Goal: Information Seeking & Learning: Learn about a topic

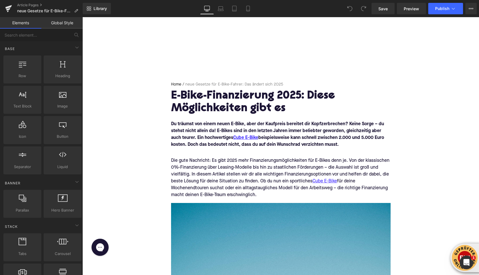
click at [185, 95] on h1 "E-Bike-Finanzierung 2025: Diese Möglichkeiten gibt es" at bounding box center [281, 102] width 220 height 25
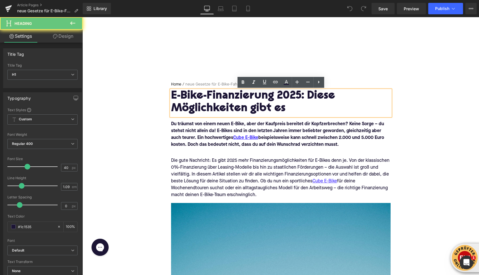
click at [185, 95] on h1 "E-Bike-Finanzierung 2025: Diese Möglichkeiten gibt es" at bounding box center [281, 102] width 220 height 25
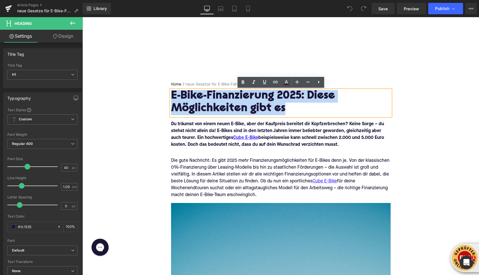
click at [185, 95] on h1 "E-Bike-Finanzierung 2025: Diese Möglichkeiten gibt es" at bounding box center [281, 102] width 220 height 25
paste div
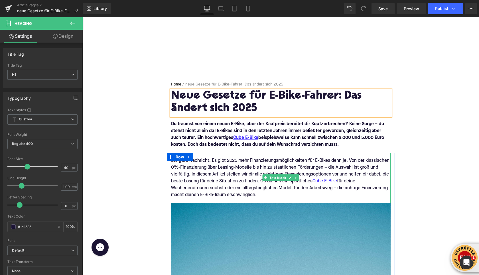
click at [204, 138] on font "Du träumst von einem neuen E-Bike, aber der Kaufpreis bereitet dir Kopfzerbrech…" at bounding box center [277, 134] width 213 height 25
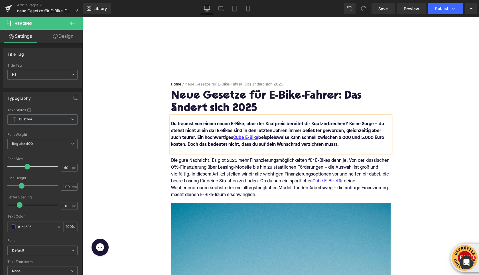
click at [204, 138] on font "Du träumst von einem neuen E-Bike, aber der Kaufpreis bereitet dir Kopfzerbrech…" at bounding box center [277, 134] width 213 height 25
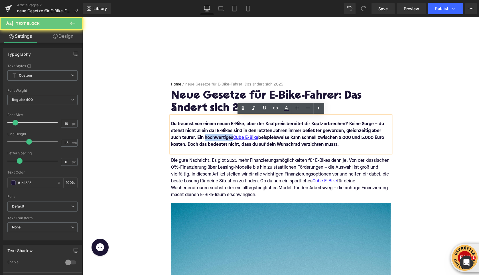
click at [204, 138] on font "Du träumst von einem neuen E-Bike, aber der Kaufpreis bereitet dir Kopfzerbrech…" at bounding box center [277, 134] width 213 height 25
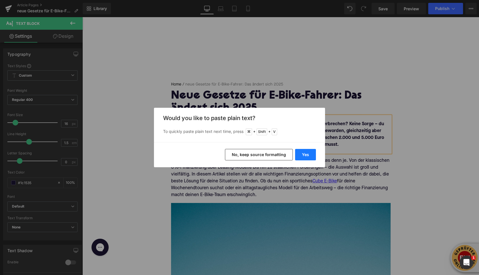
click at [303, 156] on button "Yes" at bounding box center [305, 154] width 21 height 11
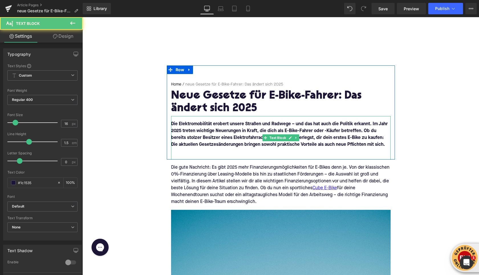
click at [223, 151] on p at bounding box center [281, 151] width 220 height 7
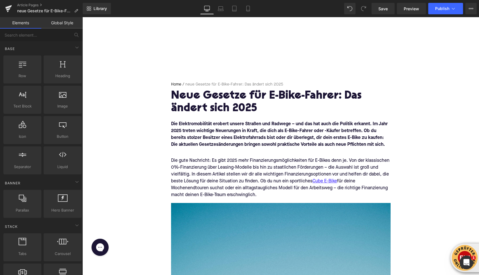
click at [196, 166] on div "Die gute Nachricht: Es gibt 2025 mehr Finanzierungsmöglichkeiten für E-Bikes de…" at bounding box center [281, 177] width 220 height 41
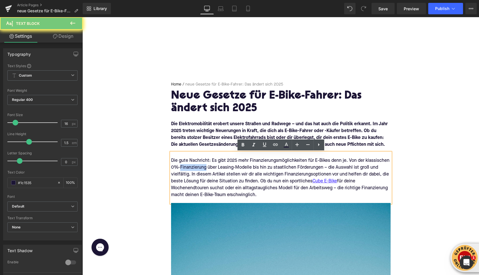
click at [196, 166] on div "Die gute Nachricht: Es gibt 2025 mehr Finanzierungsmöglichkeiten für E-Bikes de…" at bounding box center [281, 177] width 220 height 41
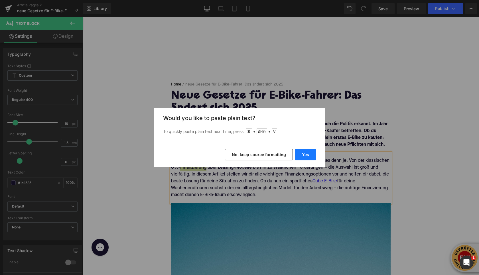
drag, startPoint x: 306, startPoint y: 155, endPoint x: 223, endPoint y: 138, distance: 84.2
click at [306, 155] on button "Yes" at bounding box center [305, 154] width 21 height 11
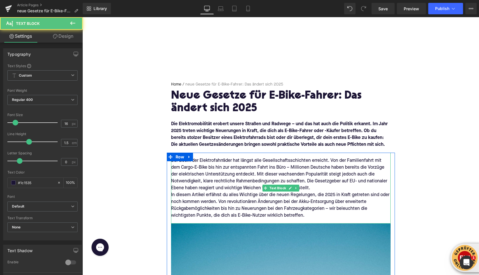
click at [322, 189] on div "Der Boom der Elektrofahrräder hat längst alle Gesellschaftsschichten erreicht. …" at bounding box center [281, 174] width 220 height 34
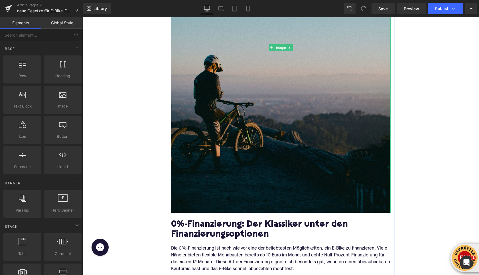
scroll to position [327, 0]
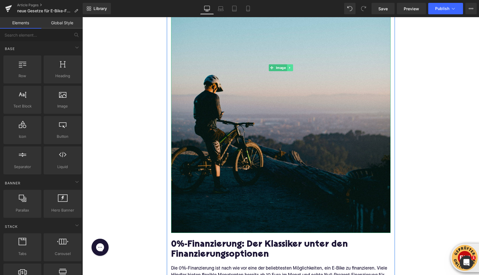
click at [291, 65] on link at bounding box center [290, 67] width 6 height 7
click at [293, 69] on icon at bounding box center [292, 67] width 3 height 3
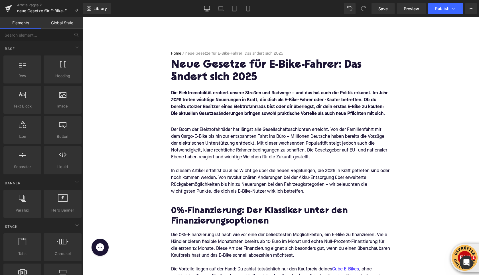
scroll to position [35, 0]
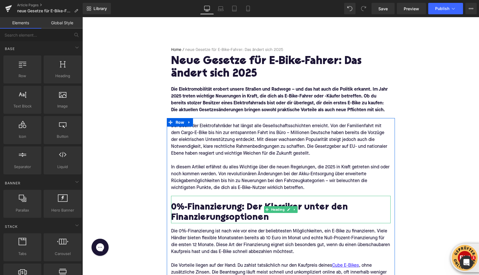
click at [187, 208] on h2 "0%-Finanzierung: Der Klassiker unter den Finanzierungsoptionen" at bounding box center [281, 212] width 220 height 20
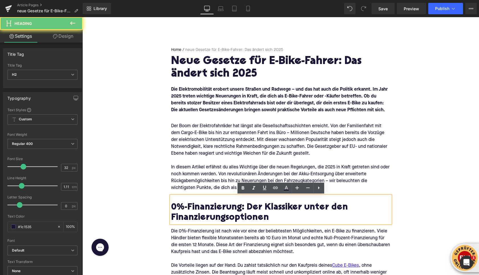
click at [187, 208] on h2 "0%-Finanzierung: Der Klassiker unter den Finanzierungsoptionen" at bounding box center [281, 212] width 220 height 20
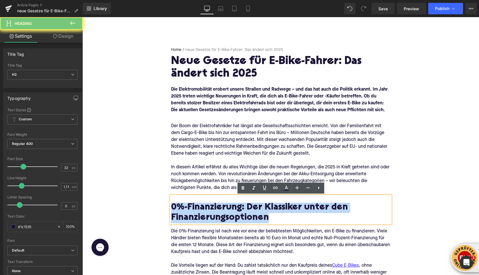
paste div
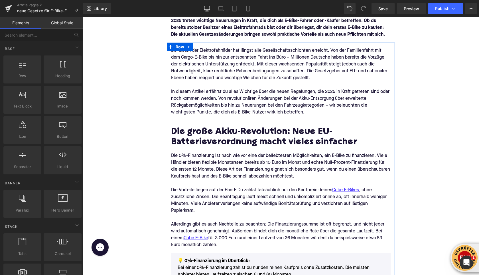
scroll to position [126, 0]
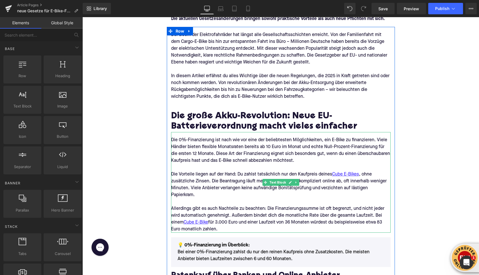
click at [227, 227] on p "Allerdings gibt es auch Nachteile zu beachten: Die Finanzierungssumme ist oft b…" at bounding box center [281, 218] width 220 height 27
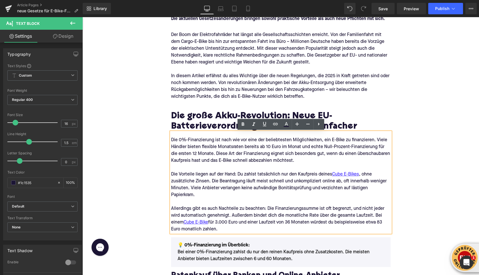
drag, startPoint x: 223, startPoint y: 228, endPoint x: 172, endPoint y: 138, distance: 104.3
click at [172, 138] on div "Die 0%-Finanzierung ist nach wie vor eine der beliebtesten Möglichkeiten, ein E…" at bounding box center [281, 182] width 220 height 100
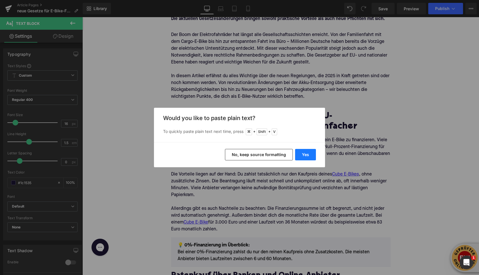
click at [305, 156] on button "Yes" at bounding box center [305, 154] width 21 height 11
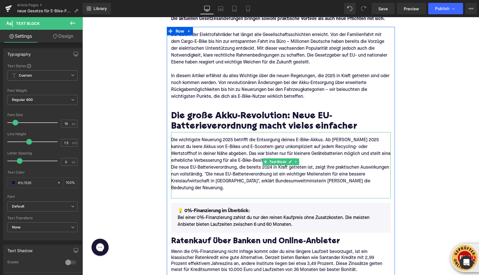
click at [258, 159] on p "Die wichtigste Neuerung 2025 betrifft die Entsorgung deines E-Bike-Akkus. Ab [P…" at bounding box center [281, 149] width 220 height 27
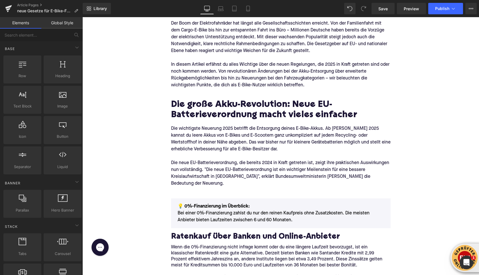
scroll to position [139, 0]
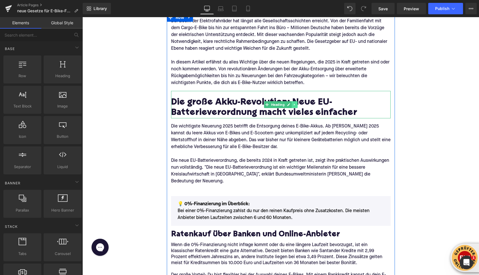
click at [295, 103] on icon at bounding box center [294, 104] width 3 height 3
click at [292, 104] on icon at bounding box center [291, 104] width 3 height 3
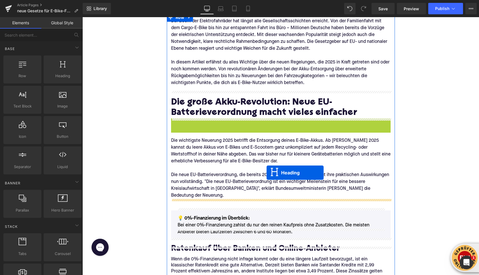
drag, startPoint x: 268, startPoint y: 132, endPoint x: 267, endPoint y: 172, distance: 40.5
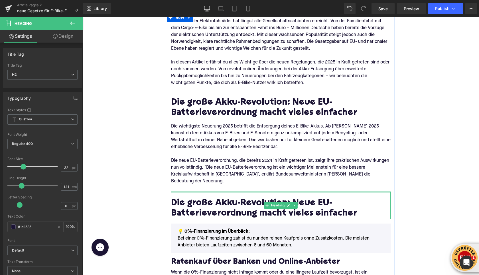
click at [215, 191] on div at bounding box center [281, 191] width 220 height 1
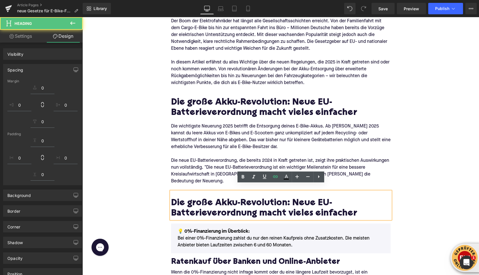
click at [206, 184] on p at bounding box center [281, 187] width 220 height 7
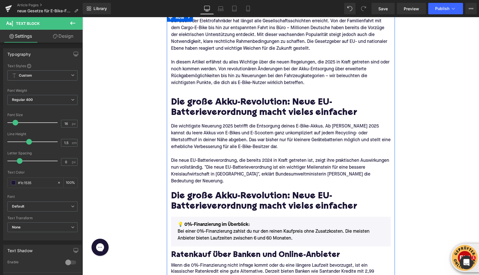
click at [202, 193] on h2 "Die große Akku-Revolution: Neue EU-Batterieverordnung macht vieles einfacher" at bounding box center [281, 201] width 220 height 20
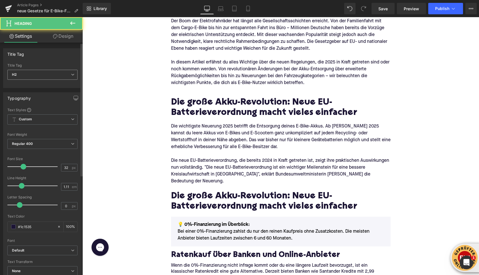
click at [27, 73] on span "H2" at bounding box center [42, 75] width 70 height 10
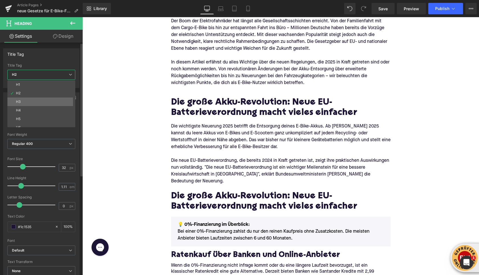
click at [26, 99] on li "H3" at bounding box center [42, 101] width 70 height 9
type input "24"
type input "1.29"
type input "100"
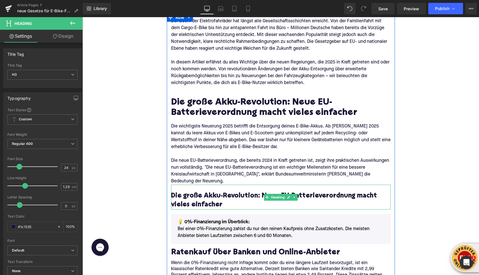
click at [205, 191] on h3 "Die große Akku-Revolution: Neue EU-Batterieverordnung macht vieles einfacher" at bounding box center [281, 200] width 220 height 18
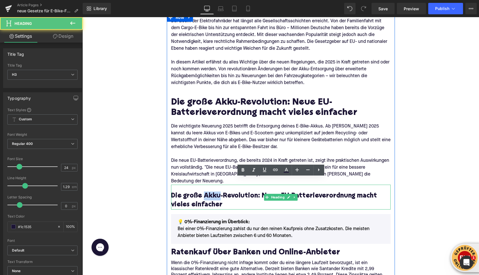
click at [205, 191] on h3 "Die große Akku-Revolution: Neue EU-Batterieverordnung macht vieles einfacher" at bounding box center [281, 200] width 220 height 18
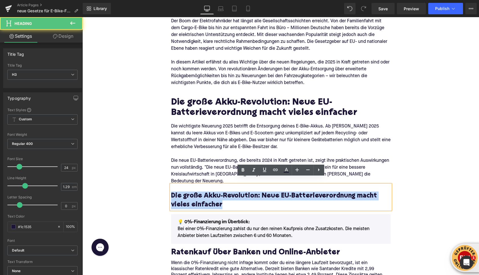
click at [205, 191] on h3 "Die große Akku-Revolution: Neue EU-Batterieverordnung macht vieles einfacher" at bounding box center [281, 200] width 220 height 18
paste div
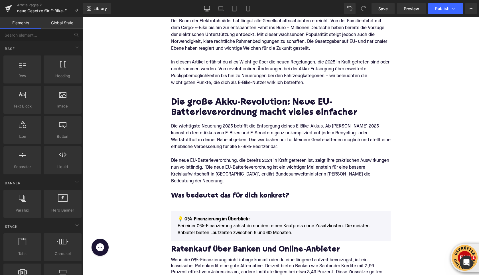
click at [82, 17] on div at bounding box center [82, 17] width 0 height 0
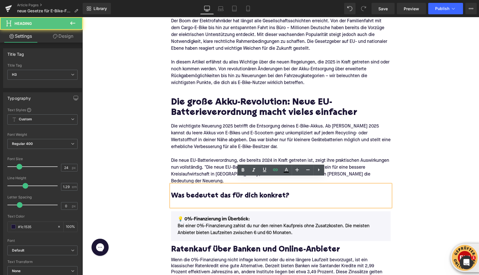
click at [182, 200] on div at bounding box center [281, 203] width 220 height 6
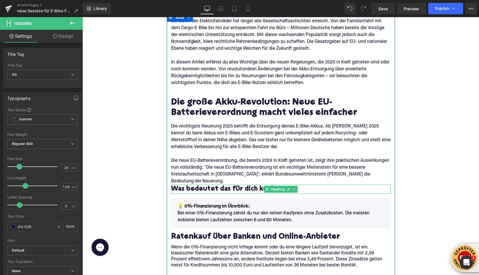
click at [177, 184] on div "Was bedeutet das für dich konkret? Heading" at bounding box center [281, 188] width 220 height 9
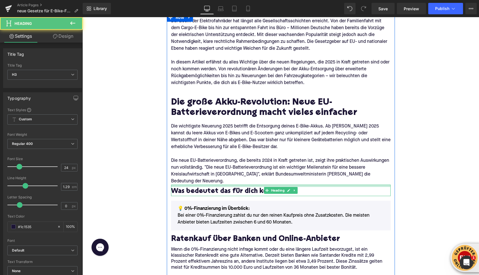
drag, startPoint x: 180, startPoint y: 178, endPoint x: 146, endPoint y: 161, distance: 38.2
click at [180, 184] on div "Was bedeutet das für dich konkret? Heading" at bounding box center [281, 189] width 220 height 11
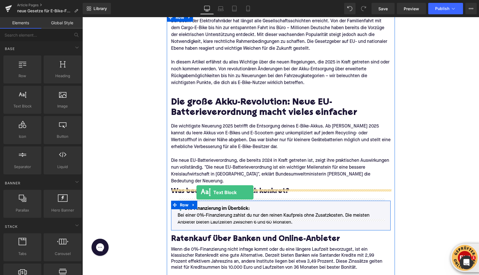
drag, startPoint x: 106, startPoint y: 114, endPoint x: 196, endPoint y: 191, distance: 119.2
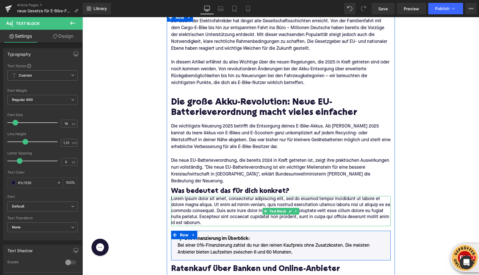
click at [196, 197] on p "Lorem ipsum dolor sit amet, consectetur adipiscing elit, sed do eiusmod tempor …" at bounding box center [281, 211] width 220 height 30
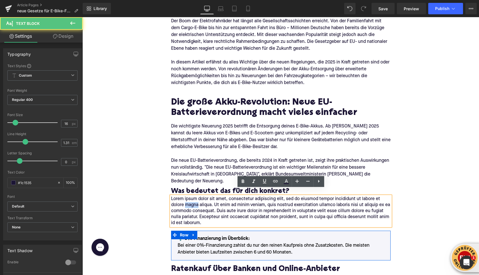
click at [196, 197] on p "Lorem ipsum dolor sit amet, consectetur adipiscing elit, sed do eiusmod tempor …" at bounding box center [281, 211] width 220 height 30
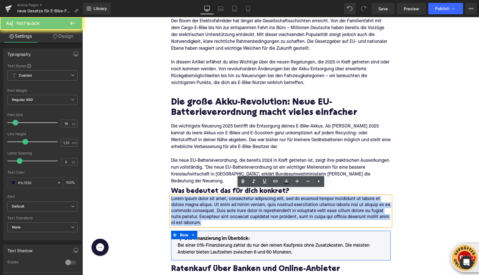
click at [196, 197] on p "Lorem ipsum dolor sit amet, consectetur adipiscing elit, sed do eiusmod tempor …" at bounding box center [281, 211] width 220 height 30
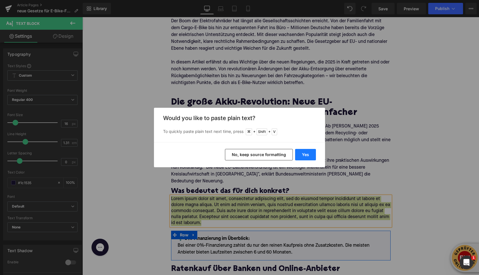
click at [310, 156] on button "Yes" at bounding box center [305, 154] width 21 height 11
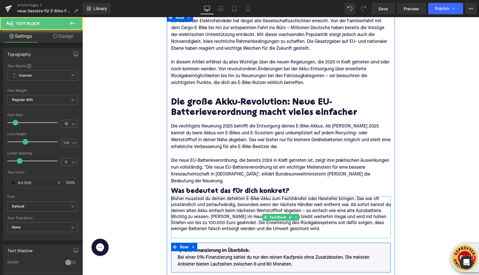
click at [387, 204] on p "Bisher musstest du deinen defekten E-Bike-Akku zum Fachhändler oder Hersteller …" at bounding box center [281, 205] width 220 height 18
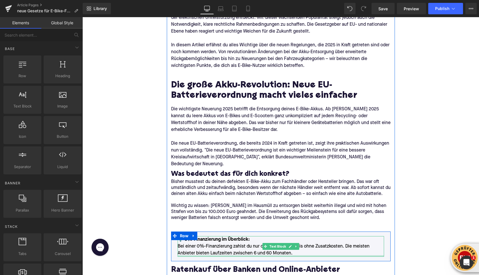
scroll to position [158, 0]
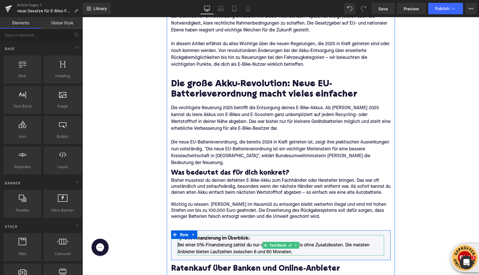
click at [208, 236] on font "💡 0%-Finanzierung im Überblick:" at bounding box center [214, 238] width 72 height 5
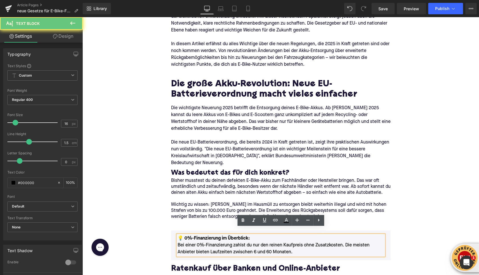
click at [208, 236] on font "💡 0%-Finanzierung im Überblick:" at bounding box center [214, 238] width 72 height 5
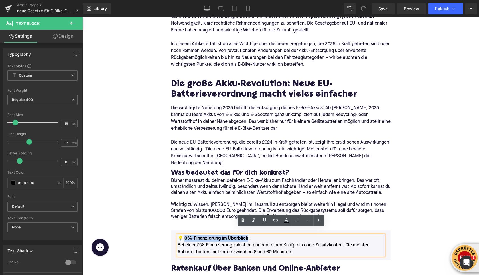
drag, startPoint x: 247, startPoint y: 231, endPoint x: 184, endPoint y: 230, distance: 62.8
click at [184, 236] on font "💡 0%-Finanzierung im Überblick:" at bounding box center [214, 238] width 72 height 5
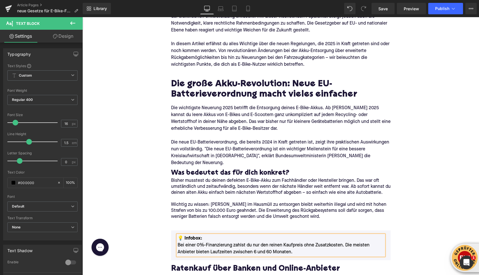
click at [189, 242] on p "💡 Infobox: Bei einer 0%-Finanzierung zahlst du nur den reinen Kaufpreis ohne Zu…" at bounding box center [281, 245] width 207 height 21
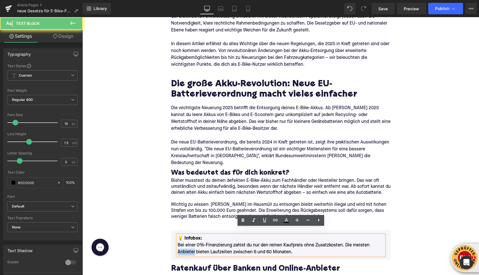
click at [189, 242] on p "💡 Infobox: Bei einer 0%-Finanzierung zahlst du nur den reinen Kaufpreis ohne Zu…" at bounding box center [281, 245] width 207 height 21
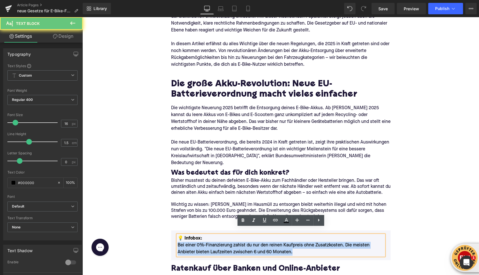
click at [189, 242] on p "💡 Infobox: Bei einer 0%-Finanzierung zahlst du nur den reinen Kaufpreis ohne Zu…" at bounding box center [281, 245] width 207 height 21
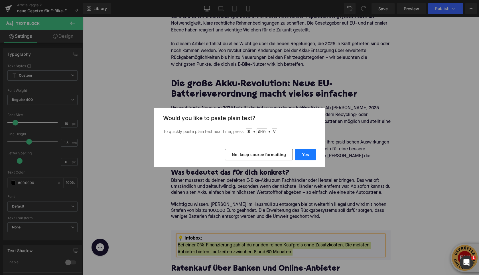
click at [303, 157] on button "Yes" at bounding box center [305, 154] width 21 height 11
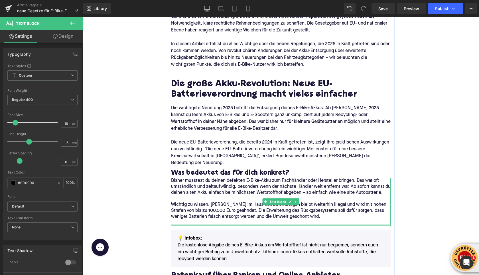
click at [190, 219] on p at bounding box center [281, 222] width 220 height 6
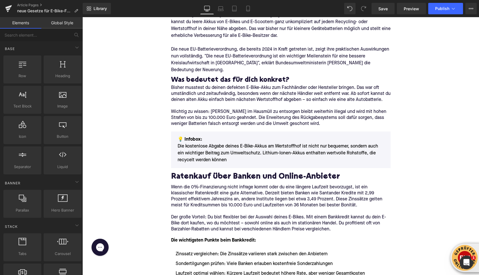
scroll to position [255, 0]
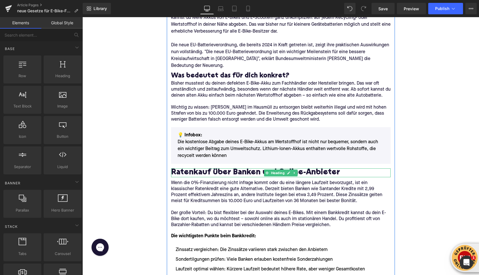
click at [183, 168] on h2 "Ratenkauf über Banken und Online-Anbieter" at bounding box center [281, 172] width 220 height 9
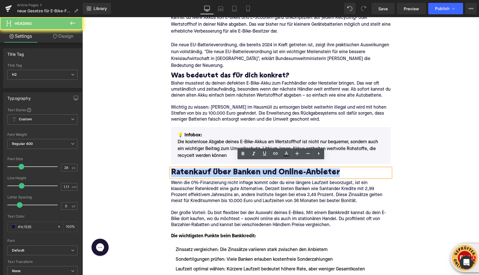
paste div
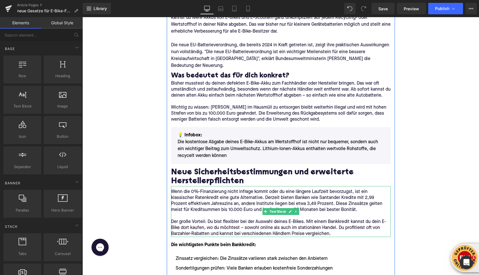
click at [193, 200] on p "Wenn die 0%-Finanzierung nicht infrage kommt oder du eine längere Laufzeit bevo…" at bounding box center [281, 201] width 220 height 24
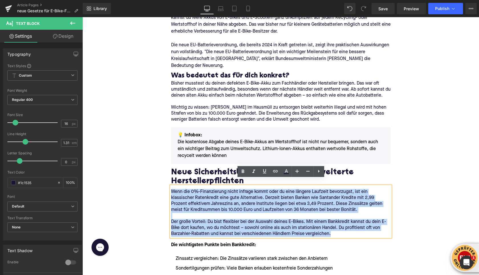
drag, startPoint x: 336, startPoint y: 227, endPoint x: 172, endPoint y: 186, distance: 168.7
click at [172, 186] on div "Wenn die 0%-Finanzierung nicht infrage kommt oder du eine längere Laufzeit bevo…" at bounding box center [281, 211] width 220 height 51
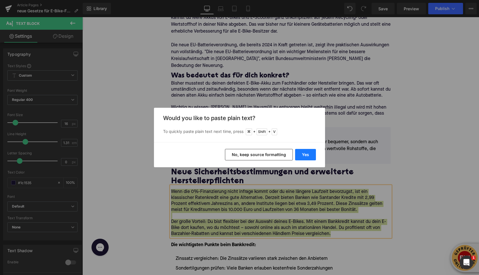
click at [307, 155] on button "Yes" at bounding box center [305, 154] width 21 height 11
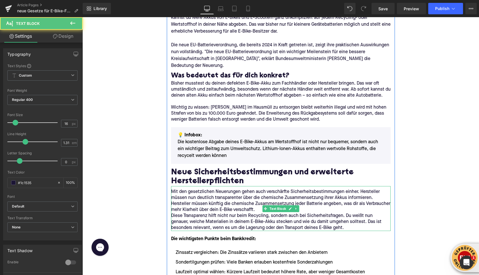
click at [307, 202] on p "Mit den gesetzlichen Neuerungen gehen auch verschärfte Sicherheitsbestimmungen …" at bounding box center [281, 201] width 220 height 24
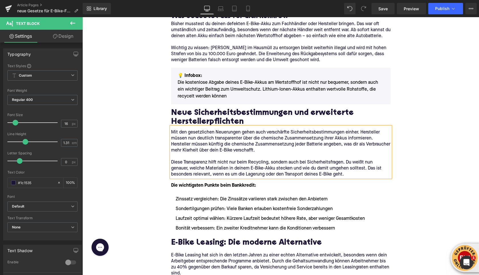
scroll to position [318, 0]
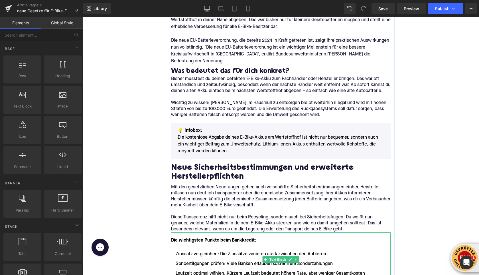
scroll to position [213, 0]
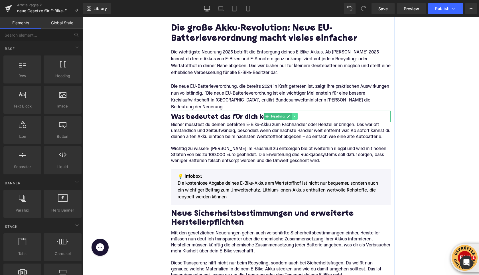
click at [295, 115] on icon at bounding box center [294, 116] width 1 height 2
click at [293, 115] on icon at bounding box center [291, 116] width 3 height 3
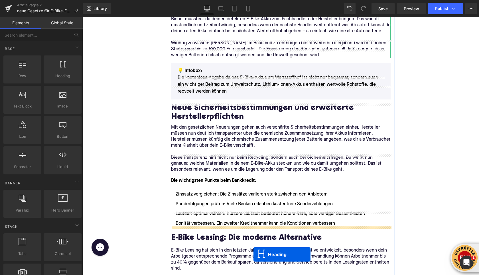
scroll to position [350, 0]
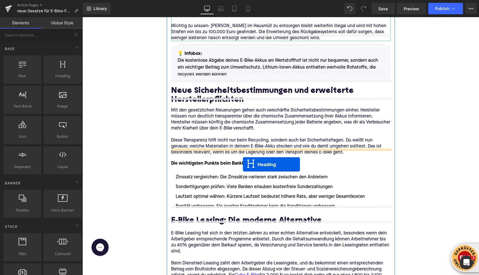
drag, startPoint x: 266, startPoint y: 121, endPoint x: 243, endPoint y: 164, distance: 48.8
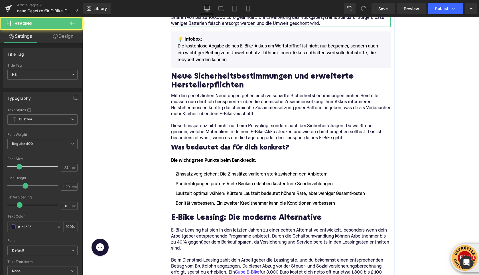
scroll to position [336, 0]
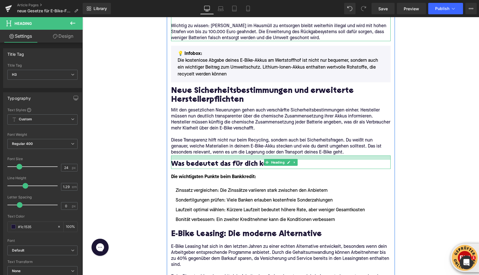
click at [233, 155] on div at bounding box center [281, 157] width 220 height 4
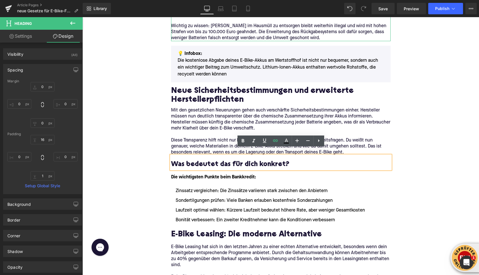
click at [195, 160] on h3 "Was bedeutet das für dich konkret?" at bounding box center [281, 164] width 220 height 9
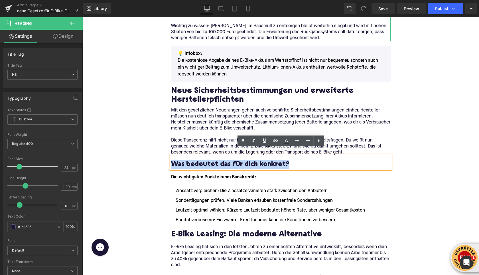
paste div
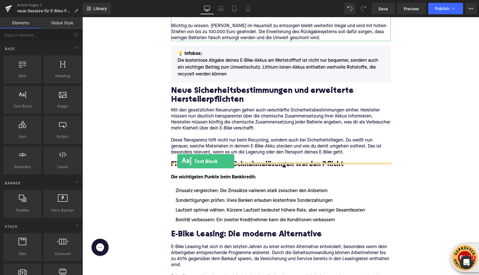
drag, startPoint x: 99, startPoint y: 114, endPoint x: 178, endPoint y: 160, distance: 91.1
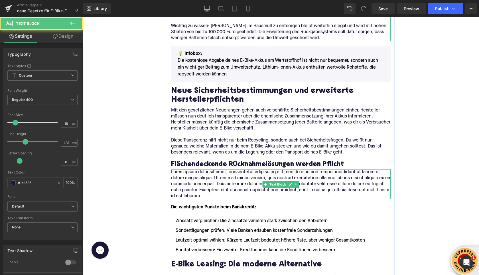
click at [189, 173] on p "Lorem ipsum dolor sit amet, consectetur adipiscing elit, sed do eiusmod tempor …" at bounding box center [281, 184] width 220 height 30
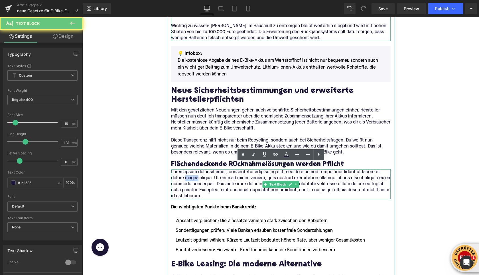
click at [189, 173] on p "Lorem ipsum dolor sit amet, consectetur adipiscing elit, sed do eiusmod tempor …" at bounding box center [281, 184] width 220 height 30
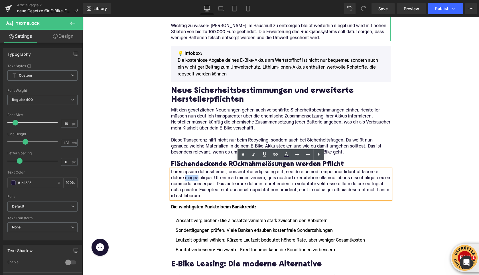
click at [189, 173] on p "Lorem ipsum dolor sit amet, consectetur adipiscing elit, sed do eiusmod tempor …" at bounding box center [281, 184] width 220 height 30
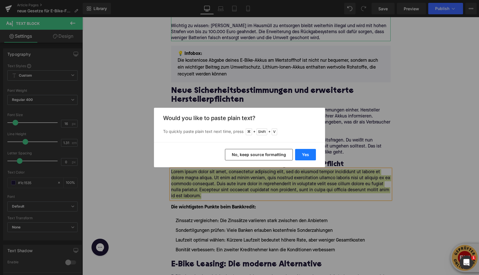
click at [313, 154] on button "Yes" at bounding box center [305, 154] width 21 height 11
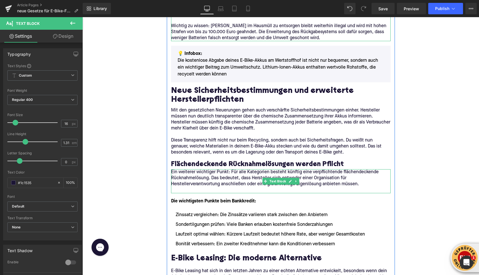
click at [223, 187] on p at bounding box center [281, 190] width 220 height 6
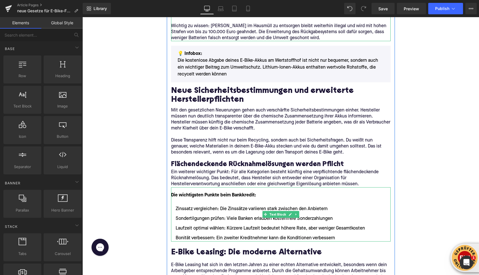
click at [186, 193] on font "Die wichtigsten Punkte beim Bankkredit:" at bounding box center [213, 195] width 85 height 5
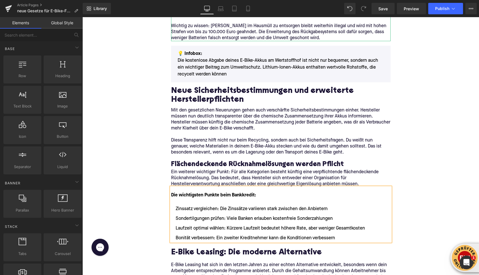
click at [186, 193] on font "Die wichtigsten Punkte beim Bankkredit:" at bounding box center [213, 195] width 85 height 5
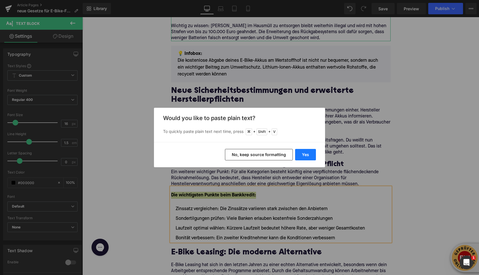
click at [304, 154] on button "Yes" at bounding box center [305, 154] width 21 height 11
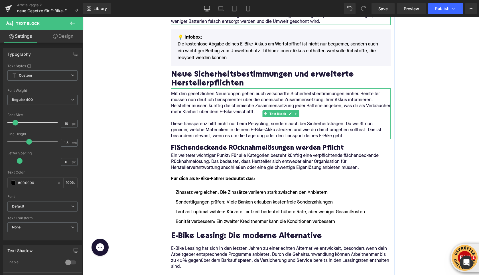
scroll to position [354, 0]
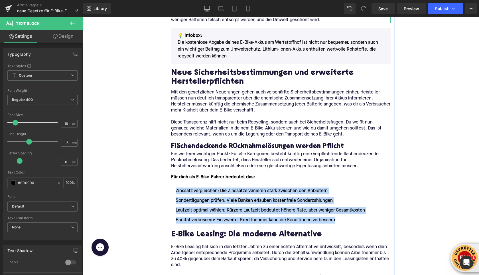
drag, startPoint x: 338, startPoint y: 214, endPoint x: 169, endPoint y: 184, distance: 172.2
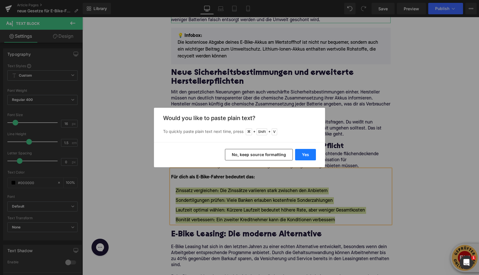
drag, startPoint x: 303, startPoint y: 157, endPoint x: 220, endPoint y: 140, distance: 84.0
click at [303, 157] on button "Yes" at bounding box center [305, 154] width 21 height 11
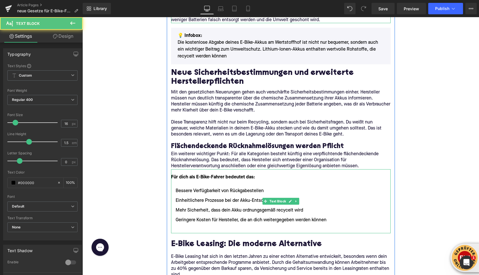
click at [181, 226] on li at bounding box center [281, 229] width 220 height 7
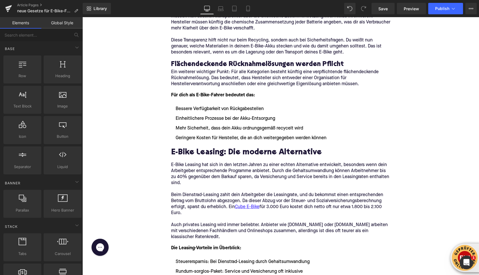
scroll to position [437, 0]
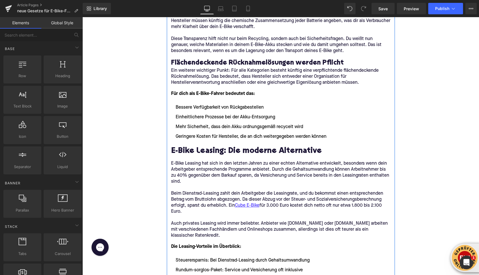
click at [185, 147] on h2 "E-Bike Leasing: Die moderne Alternative" at bounding box center [281, 151] width 220 height 9
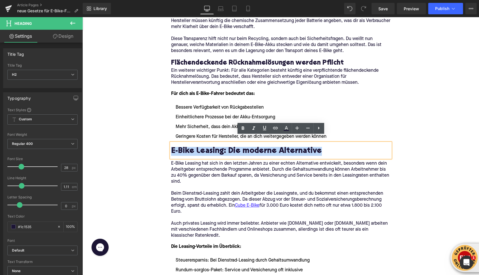
paste div
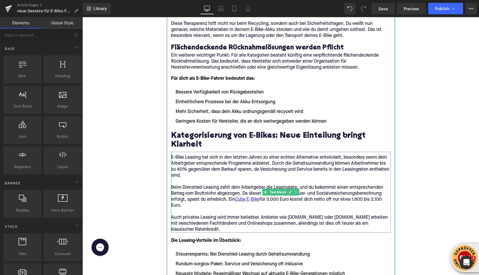
scroll to position [464, 0]
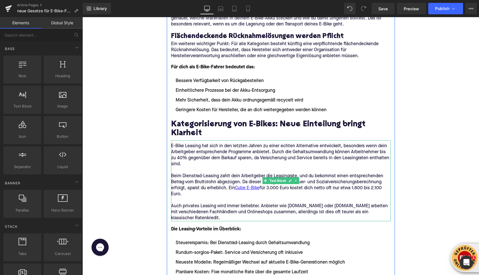
click at [198, 221] on div "Die Leasing-Vorteile im Überblick: Steuerersparnis: Bei Dienstrad-Leasing durch…" at bounding box center [281, 248] width 220 height 54
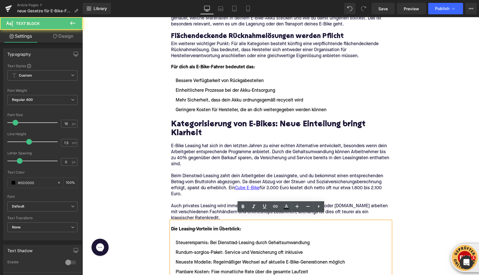
click at [197, 209] on p "Auch privates Leasing wird immer beliebter. Anbieter wie [DOMAIN_NAME] oder [DO…" at bounding box center [281, 212] width 220 height 18
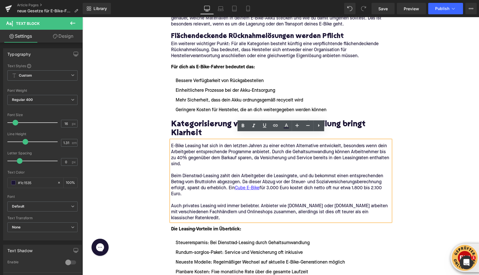
click at [195, 210] on p "Auch privates Leasing wird immer beliebter. Anbieter wie [DOMAIN_NAME] oder [DO…" at bounding box center [281, 212] width 220 height 18
drag, startPoint x: 197, startPoint y: 210, endPoint x: 172, endPoint y: 140, distance: 74.7
click at [172, 140] on div "E-Bike Leasing hat sich in den letzten Jahren zu einer echten Alternative entwi…" at bounding box center [281, 180] width 220 height 81
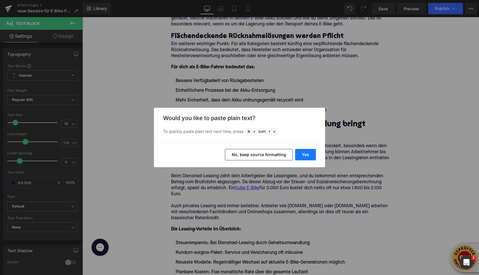
click at [305, 156] on button "Yes" at bounding box center [305, 154] width 21 height 11
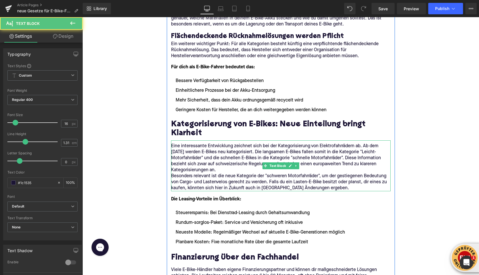
click at [220, 162] on p "Eine interessante Entwicklung zeichnet sich bei der Kategorisierung von Elektro…" at bounding box center [281, 158] width 220 height 30
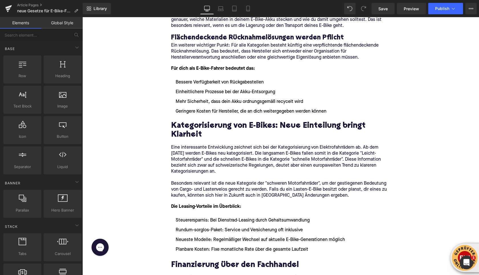
scroll to position [462, 0]
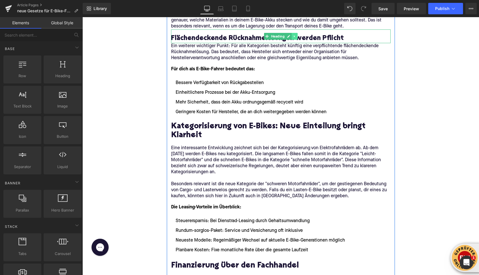
click at [293, 33] on link at bounding box center [295, 36] width 6 height 7
click at [292, 35] on icon at bounding box center [291, 36] width 3 height 3
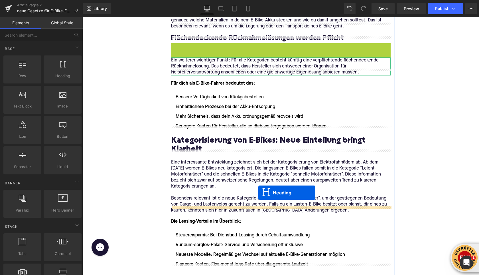
drag, startPoint x: 268, startPoint y: 44, endPoint x: 259, endPoint y: 192, distance: 148.7
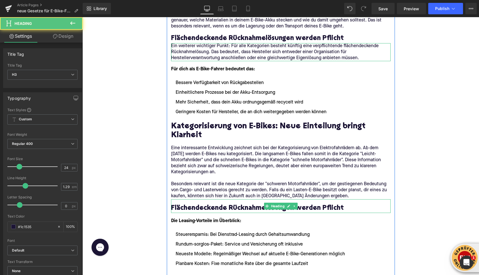
click at [209, 203] on h3 "Flächendeckende Rücknahmelösungen werden Pflicht" at bounding box center [281, 207] width 220 height 9
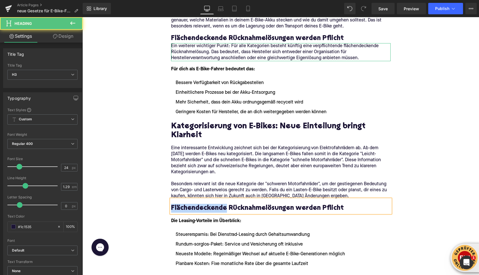
click at [209, 203] on h3 "Flächendeckende Rücknahmelösungen werden Pflicht" at bounding box center [281, 207] width 220 height 9
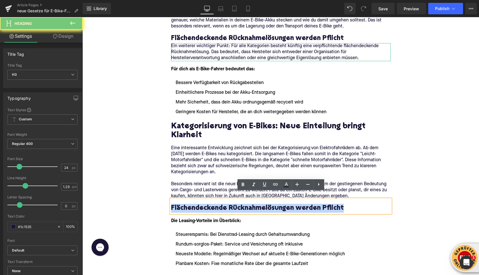
click at [209, 203] on h3 "Flächendeckende Rücknahmelösungen werden Pflicht" at bounding box center [281, 207] width 220 height 9
paste div
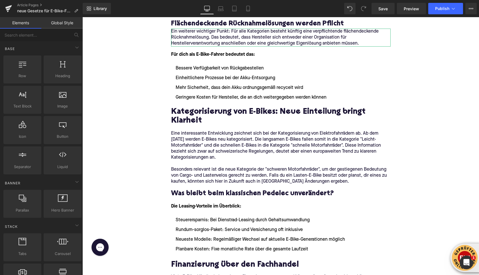
scroll to position [478, 0]
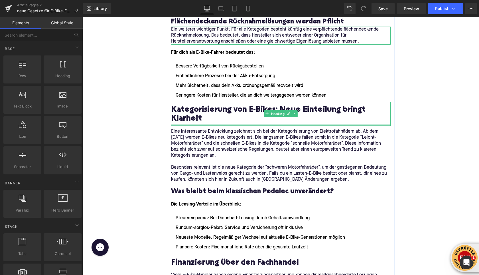
click at [181, 124] on div at bounding box center [281, 124] width 220 height 1
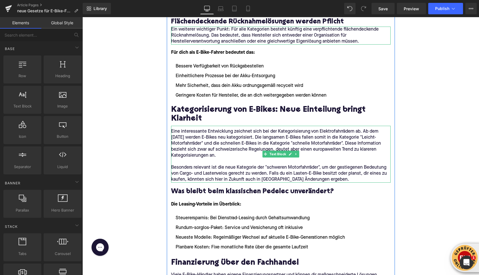
click at [253, 130] on p "Eine interessante Entwicklung zeichnet sich bei der Kategorisierung von Elektro…" at bounding box center [281, 143] width 220 height 30
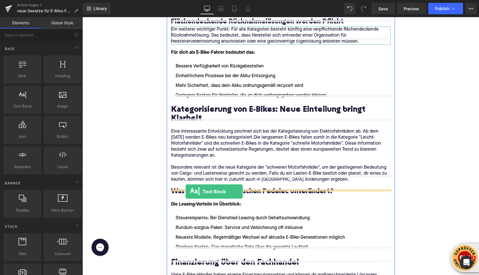
drag, startPoint x: 102, startPoint y: 124, endPoint x: 186, endPoint y: 191, distance: 107.0
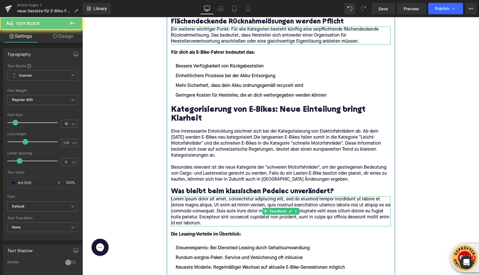
click at [186, 196] on p "Lorem ipsum dolor sit amet, consectetur adipiscing elit, sed do eiusmod tempor …" at bounding box center [281, 211] width 220 height 30
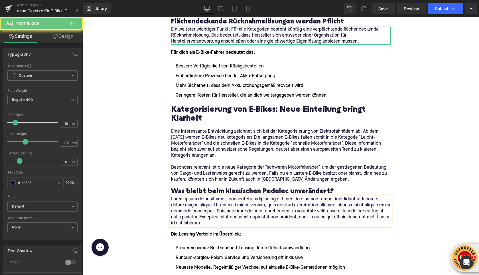
click at [186, 196] on p "Lorem ipsum dolor sit amet, consectetur adipiscing elit, sed do eiusmod tempor …" at bounding box center [281, 211] width 220 height 30
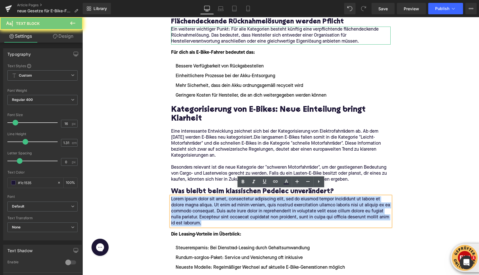
click at [186, 196] on p "Lorem ipsum dolor sit amet, consectetur adipiscing elit, sed do eiusmod tempor …" at bounding box center [281, 211] width 220 height 30
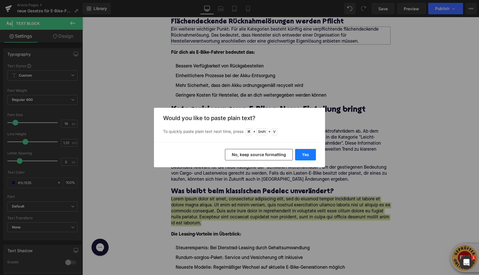
click at [309, 153] on button "Yes" at bounding box center [305, 154] width 21 height 11
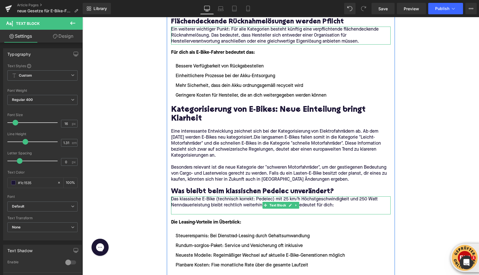
click at [186, 208] on p at bounding box center [281, 211] width 220 height 6
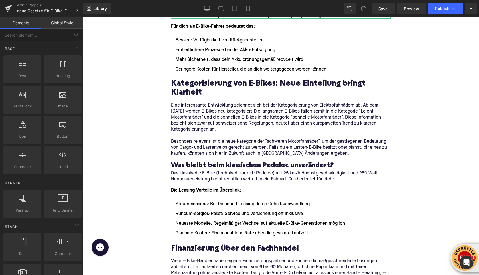
scroll to position [515, 0]
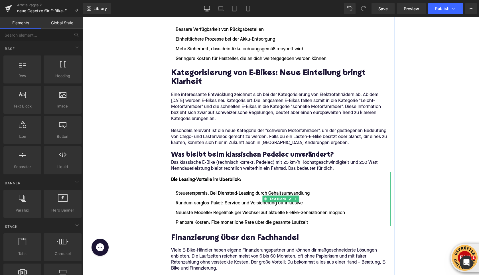
click at [312, 219] on li "Planbare Kosten: Fixe monatliche Rate über die gesamte Laufzeit" at bounding box center [281, 222] width 220 height 7
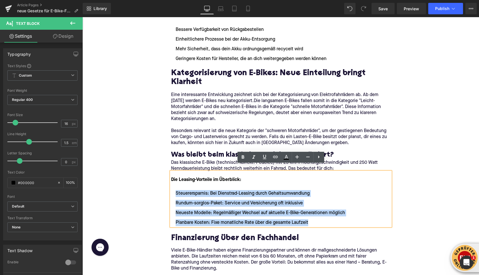
drag, startPoint x: 310, startPoint y: 215, endPoint x: 176, endPoint y: 187, distance: 136.9
click at [176, 190] on ul "Steuerersparnis: Bei Dienstrad-Leasing durch Gehaltsumwandlung Rundum-sorglos-P…" at bounding box center [281, 208] width 220 height 36
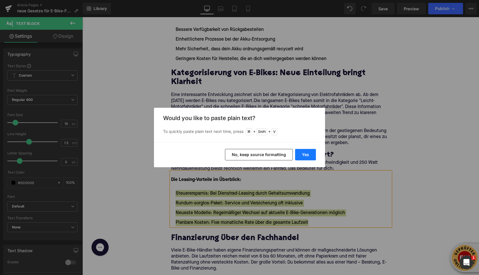
click at [306, 155] on button "Yes" at bounding box center [305, 154] width 21 height 11
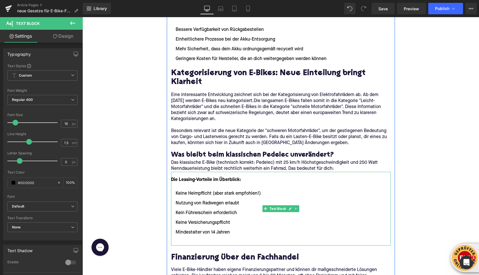
click at [190, 238] on li at bounding box center [281, 241] width 220 height 7
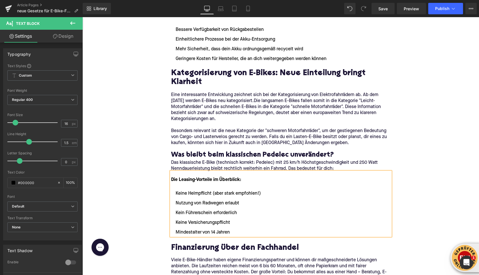
click at [180, 177] on font "Die Leasing-Vorteile im Überblick:" at bounding box center [206, 179] width 70 height 5
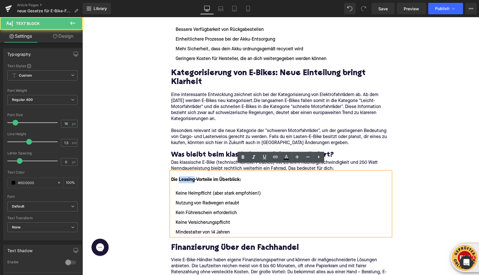
click at [180, 177] on font "Die Leasing-Vorteile im Überblick:" at bounding box center [206, 179] width 70 height 5
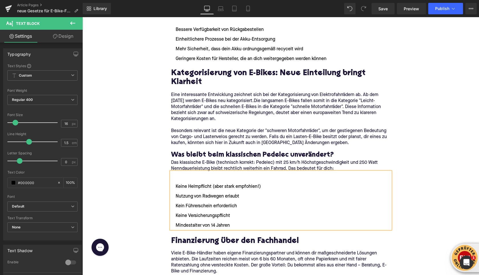
click at [176, 183] on li "Keine Helmpflicht (aber stark empfohlen!)" at bounding box center [281, 186] width 220 height 7
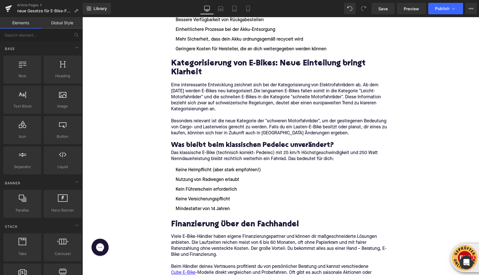
scroll to position [525, 0]
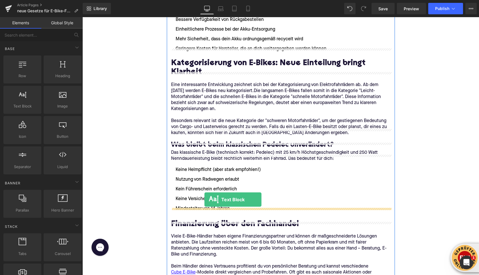
drag, startPoint x: 102, startPoint y: 111, endPoint x: 205, endPoint y: 199, distance: 135.1
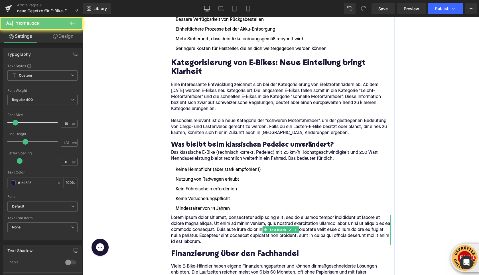
click at [196, 215] on p "Lorem ipsum dolor sit amet, consectetur adipiscing elit, sed do eiusmod tempor …" at bounding box center [281, 230] width 220 height 30
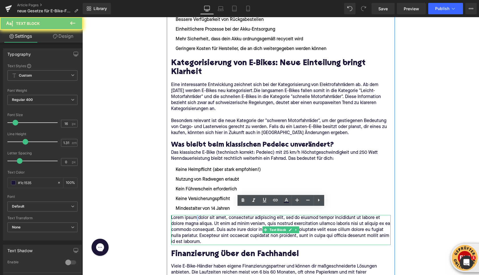
click at [196, 215] on p "Lorem ipsum dolor sit amet, consectetur adipiscing elit, sed do eiusmod tempor …" at bounding box center [281, 230] width 220 height 30
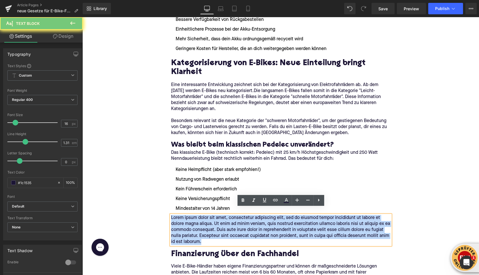
click at [196, 215] on p "Lorem ipsum dolor sit amet, consectetur adipiscing elit, sed do eiusmod tempor …" at bounding box center [281, 230] width 220 height 30
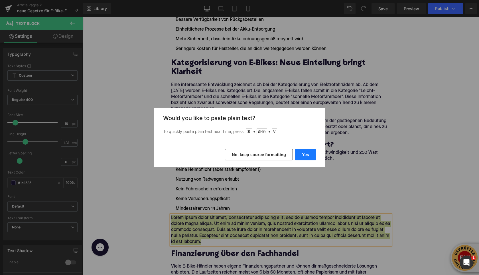
click at [309, 150] on button "Yes" at bounding box center [305, 154] width 21 height 11
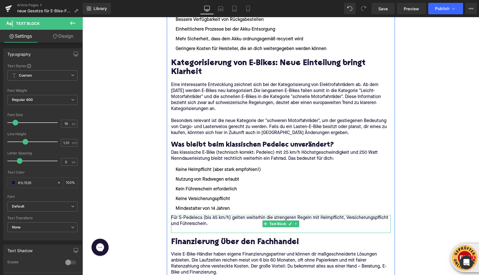
click at [185, 227] on p at bounding box center [281, 230] width 220 height 6
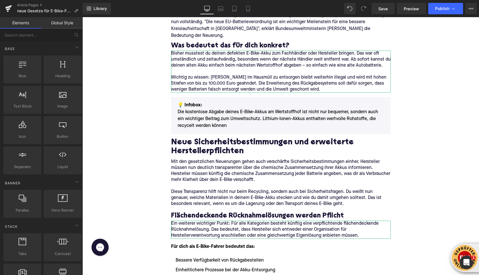
scroll to position [309, 0]
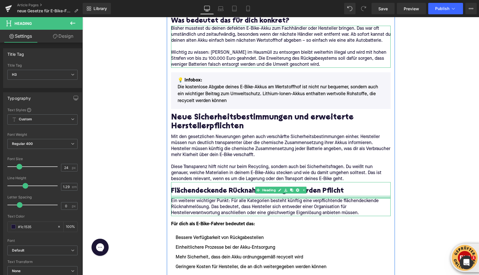
click at [179, 195] on div at bounding box center [281, 196] width 220 height 3
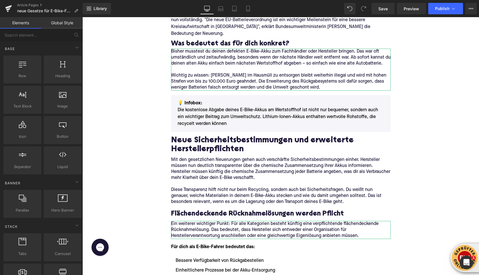
scroll to position [283, 0]
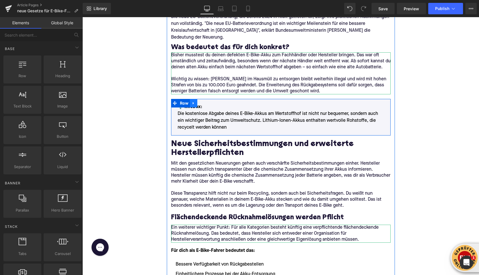
click at [193, 102] on icon at bounding box center [193, 103] width 1 height 3
click at [201, 101] on icon at bounding box center [201, 103] width 4 height 4
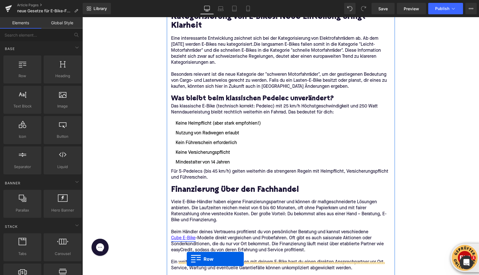
scroll to position [614, 0]
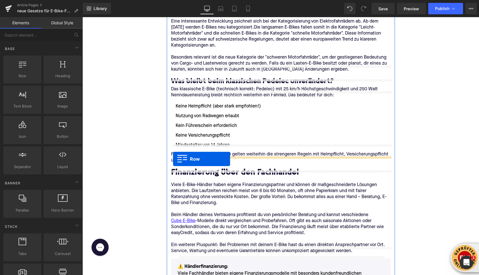
drag, startPoint x: 175, startPoint y: 141, endPoint x: 173, endPoint y: 159, distance: 17.8
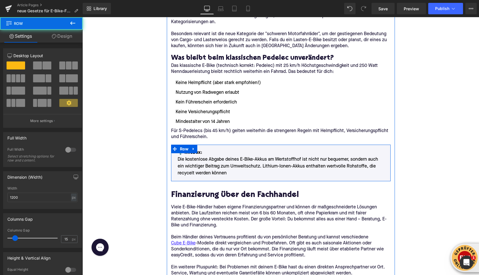
scroll to position [590, 0]
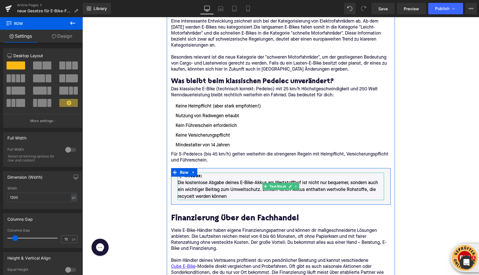
click at [204, 174] on p "💡 Infobox: Die kostenlose Abgabe deines E-Bike-Akkus am Wertstoffhof ist nicht …" at bounding box center [281, 185] width 207 height 27
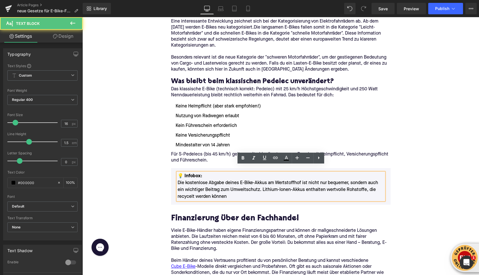
click at [204, 181] on p "💡 Infobox: Die kostenlose Abgabe deines E-Bike-Akkus am Wertstoffhof ist nicht …" at bounding box center [281, 185] width 207 height 27
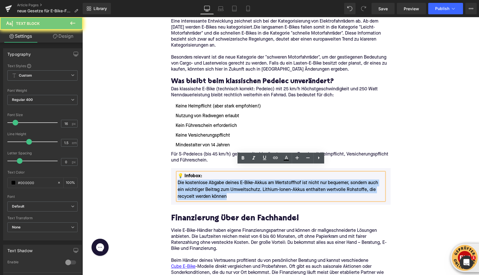
click at [204, 181] on p "💡 Infobox: Die kostenlose Abgabe deines E-Bike-Akkus am Wertstoffhof ist nicht …" at bounding box center [281, 185] width 207 height 27
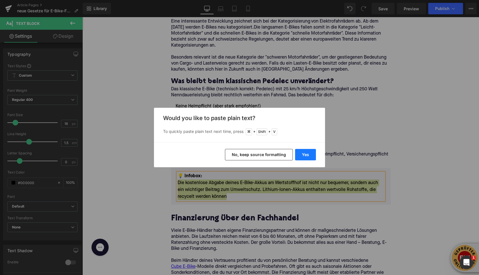
click at [312, 155] on button "Yes" at bounding box center [305, 154] width 21 height 11
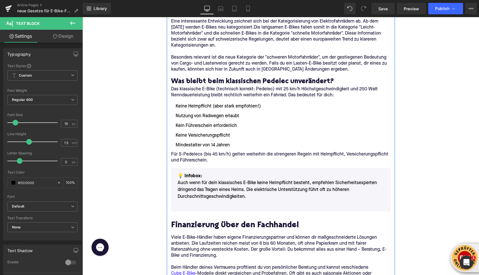
click at [82, 17] on div at bounding box center [82, 17] width 0 height 0
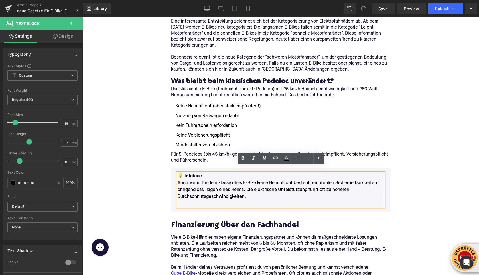
click at [190, 200] on p at bounding box center [281, 203] width 207 height 7
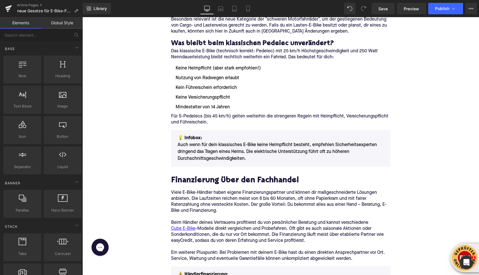
scroll to position [626, 0]
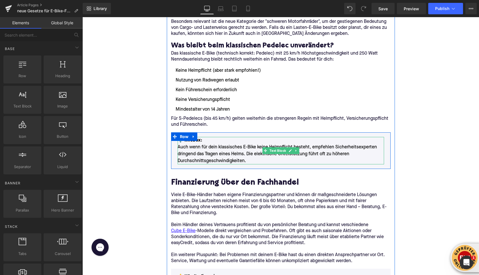
click at [201, 138] on font "💡 Infobox:" at bounding box center [190, 140] width 25 height 5
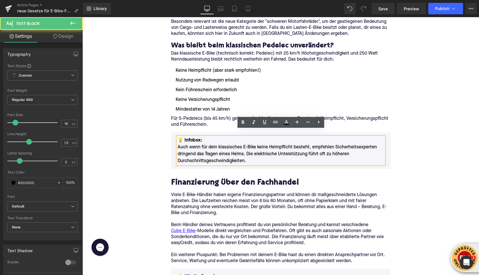
click at [193, 138] on font "💡 Infobox:" at bounding box center [190, 140] width 25 height 5
click at [182, 138] on font "💡 Infobox:" at bounding box center [190, 140] width 25 height 5
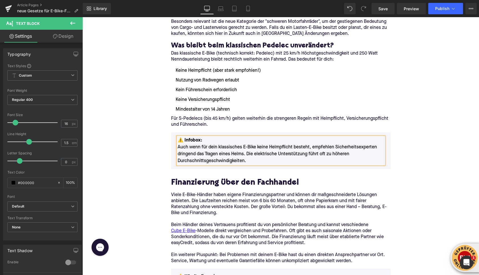
click at [187, 138] on font "⚠️ Infobox:" at bounding box center [190, 140] width 25 height 5
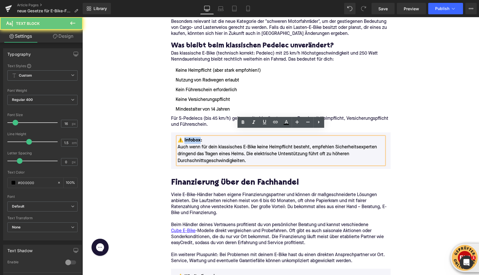
click at [187, 138] on font "⚠️ Infobox:" at bounding box center [190, 140] width 25 height 5
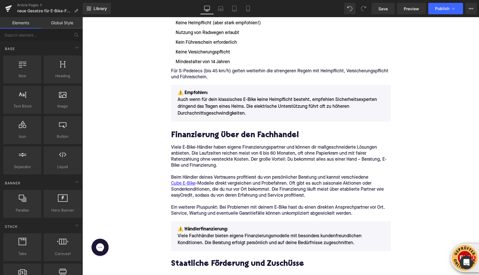
scroll to position [672, 0]
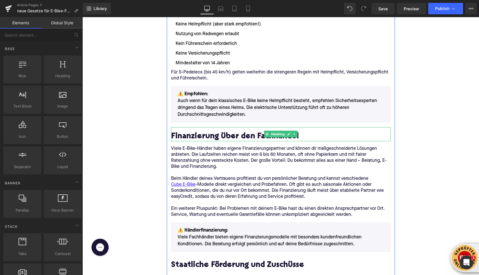
click at [197, 132] on h2 "Finanzierung über den Fachhandel" at bounding box center [281, 136] width 220 height 9
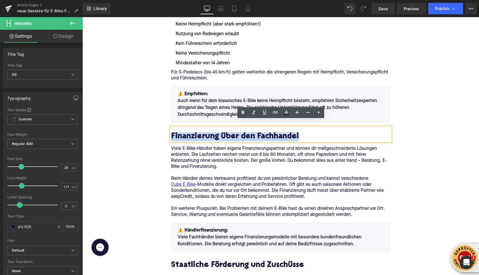
paste div
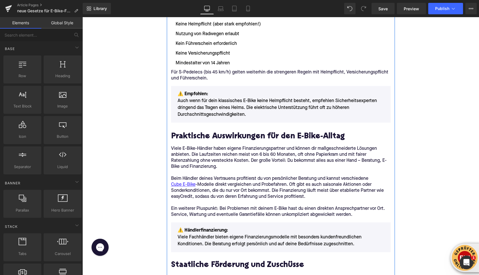
click at [195, 152] on p "Viele E-Bike-Händler haben eigene Finanzierungspartner und können dir maßgeschn…" at bounding box center [281, 158] width 220 height 24
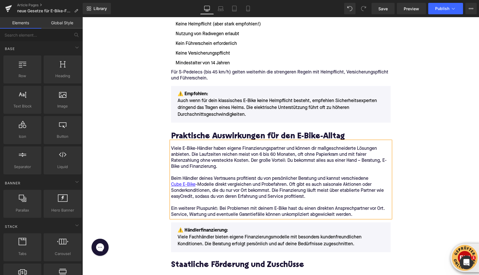
click at [195, 152] on p "Viele E-Bike-Händler haben eigene Finanzierungspartner und können dir maßgeschn…" at bounding box center [281, 158] width 220 height 24
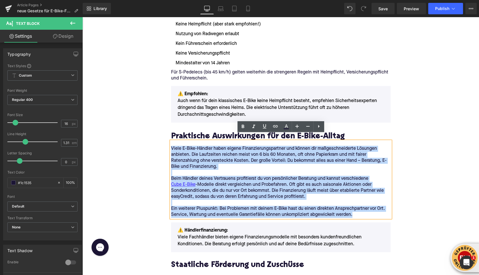
drag, startPoint x: 356, startPoint y: 209, endPoint x: 172, endPoint y: 141, distance: 196.2
click at [172, 141] on div "Viele E-Bike-Händler haben eigene Finanzierungspartner und können dir maßgeschn…" at bounding box center [281, 179] width 220 height 76
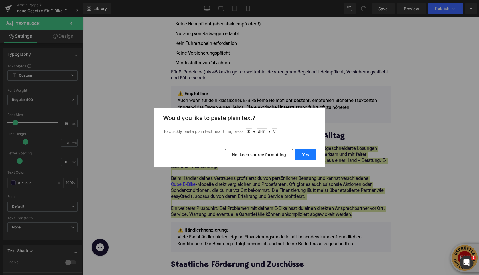
click at [310, 156] on button "Yes" at bounding box center [305, 154] width 21 height 11
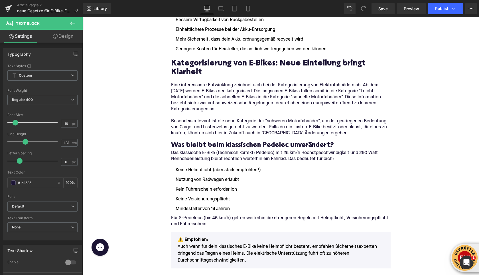
scroll to position [527, 0]
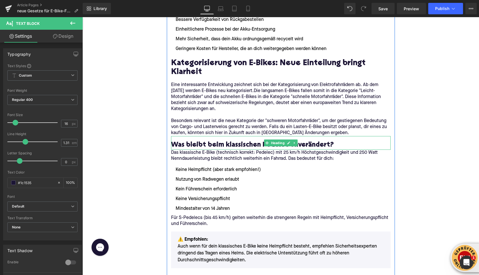
click at [184, 140] on h3 "Was bleibt beim klassischen Pedelec unverändert?" at bounding box center [281, 144] width 220 height 9
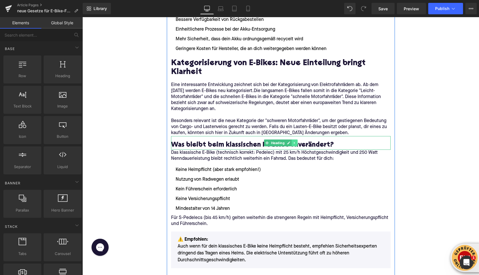
click at [294, 141] on icon at bounding box center [294, 142] width 3 height 3
click at [292, 141] on icon at bounding box center [291, 142] width 3 height 3
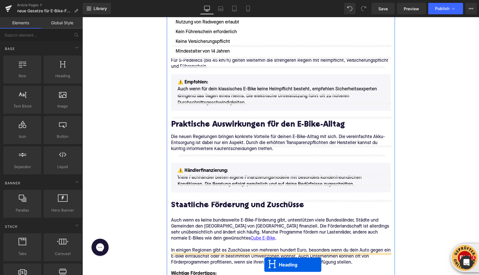
scroll to position [715, 0]
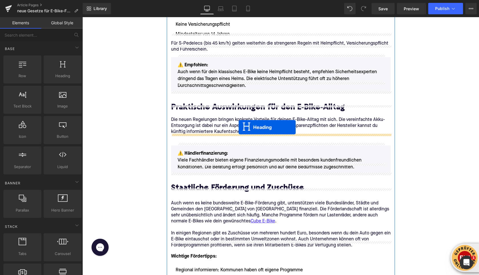
drag, startPoint x: 268, startPoint y: 150, endPoint x: 239, endPoint y: 127, distance: 37.1
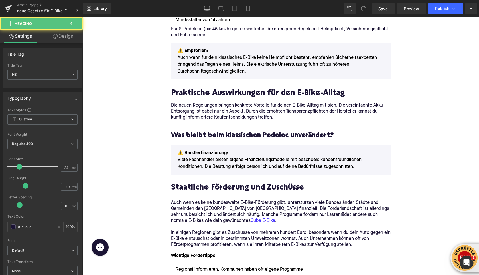
scroll to position [701, 0]
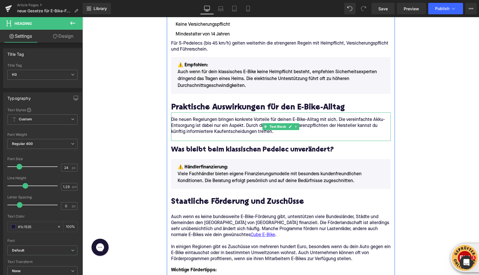
click at [181, 135] on p at bounding box center [281, 138] width 220 height 6
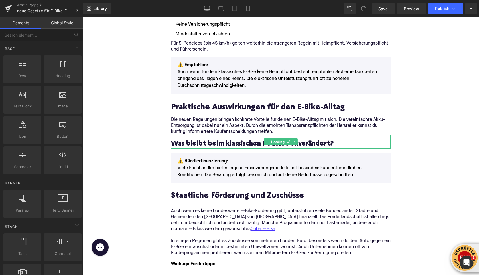
click at [185, 139] on h3 "Was bleibt beim klassischen Pedelec unverändert?" at bounding box center [281, 143] width 220 height 9
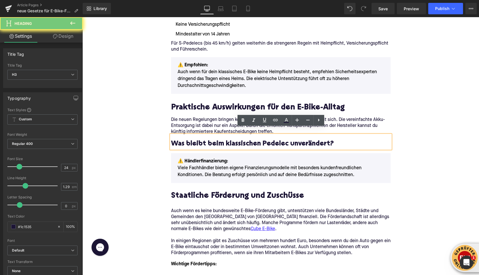
click at [185, 139] on h3 "Was bleibt beim klassischen Pedelec unverändert?" at bounding box center [281, 143] width 220 height 9
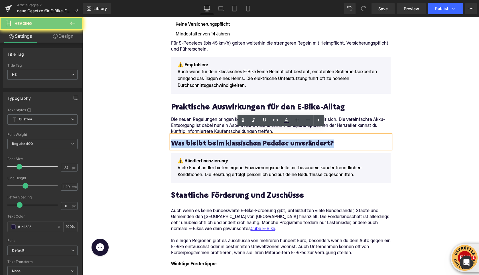
paste div
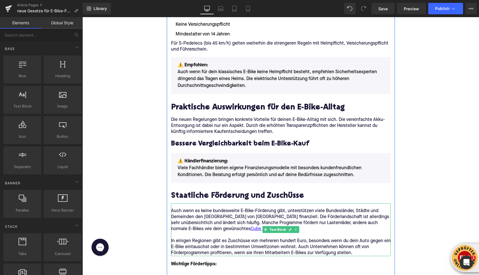
scroll to position [708, 0]
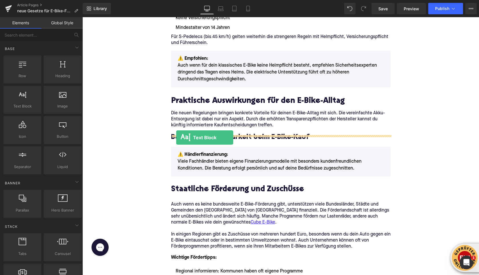
drag, startPoint x: 109, startPoint y: 120, endPoint x: 181, endPoint y: 138, distance: 74.0
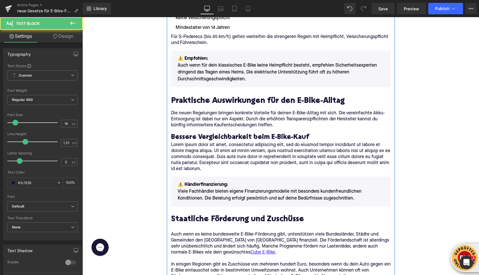
click at [184, 142] on p "Lorem ipsum dolor sit amet, consectetur adipiscing elit, sed do eiusmod tempor …" at bounding box center [281, 157] width 220 height 30
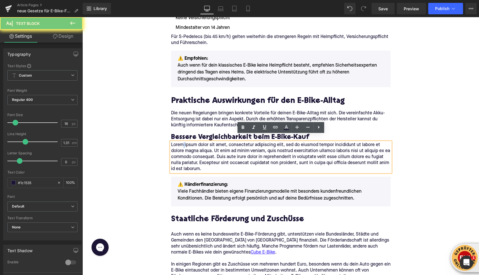
click at [184, 142] on p "Lorem ipsum dolor sit amet, consectetur adipiscing elit, sed do eiusmod tempor …" at bounding box center [281, 157] width 220 height 30
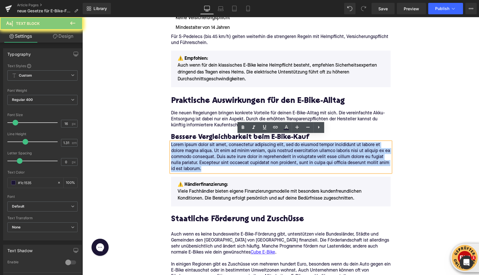
click at [184, 142] on p "Lorem ipsum dolor sit amet, consectetur adipiscing elit, sed do eiusmod tempor …" at bounding box center [281, 157] width 220 height 30
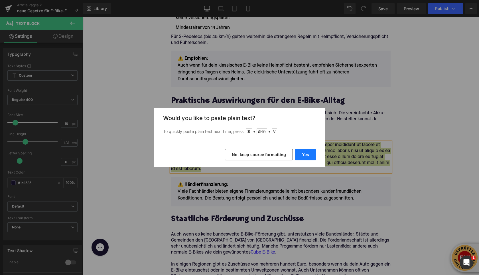
drag, startPoint x: 308, startPoint y: 155, endPoint x: 226, endPoint y: 138, distance: 84.5
click at [308, 155] on button "Yes" at bounding box center [305, 154] width 21 height 11
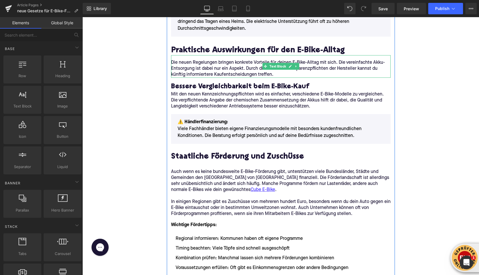
scroll to position [771, 0]
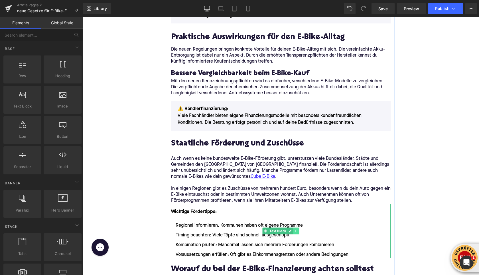
click at [296, 229] on icon at bounding box center [296, 230] width 3 height 3
click at [294, 229] on icon at bounding box center [293, 230] width 3 height 3
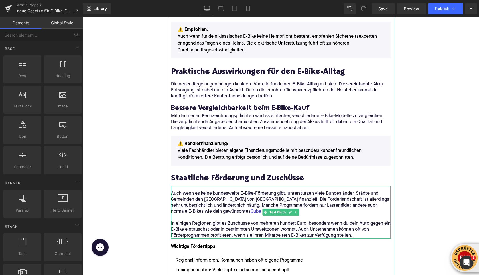
scroll to position [737, 0]
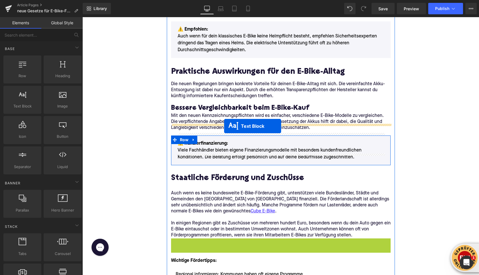
drag, startPoint x: 255, startPoint y: 257, endPoint x: 224, endPoint y: 126, distance: 134.9
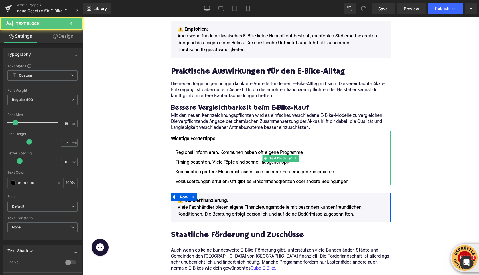
click at [198, 136] on font "Wichtige Fördertipps:" at bounding box center [194, 138] width 46 height 5
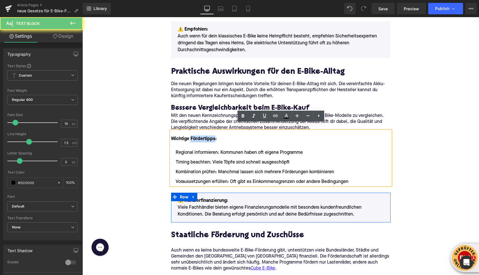
click at [198, 136] on font "Wichtige Fördertipps:" at bounding box center [194, 138] width 46 height 5
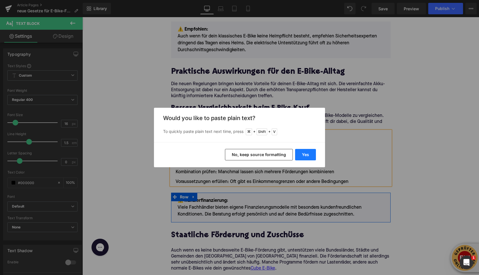
click at [310, 153] on button "Yes" at bounding box center [305, 154] width 21 height 11
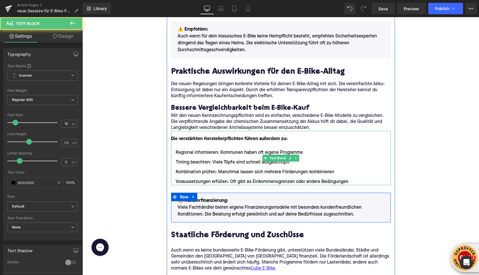
click at [253, 170] on ul "Regional informieren: Kommunen haben oft eigene Programme Timing beachten: Viel…" at bounding box center [281, 167] width 220 height 36
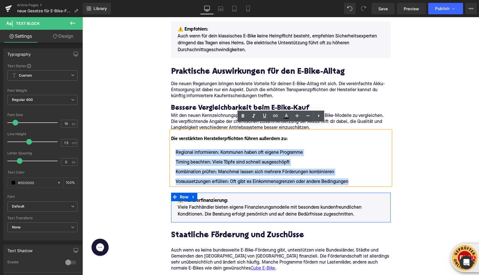
drag, startPoint x: 349, startPoint y: 174, endPoint x: 176, endPoint y: 146, distance: 175.3
click at [176, 149] on ul "Regional informieren: Kommunen haben oft eigene Programme Timing beachten: Viel…" at bounding box center [281, 167] width 220 height 36
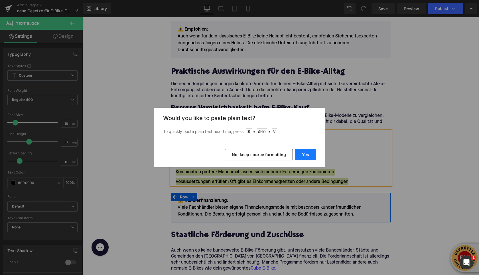
click at [305, 155] on button "Yes" at bounding box center [305, 154] width 21 height 11
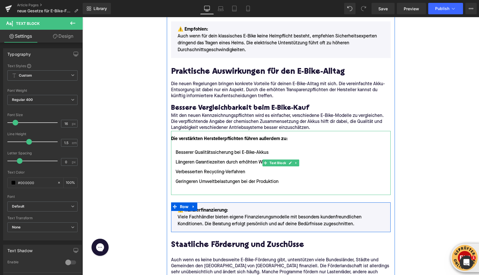
click at [194, 188] on li at bounding box center [281, 191] width 220 height 7
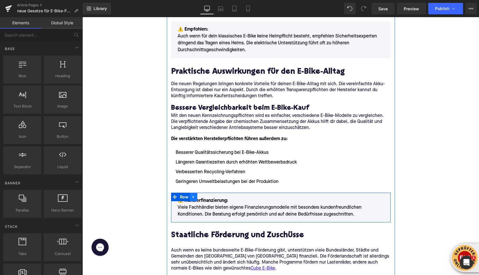
click at [195, 194] on icon at bounding box center [194, 196] width 4 height 4
click at [208, 195] on icon at bounding box center [209, 197] width 4 height 4
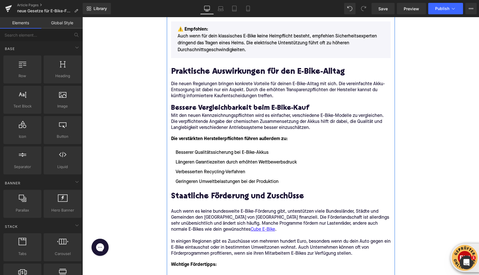
click at [197, 192] on h2 "Staatliche Förderung und Zuschüsse" at bounding box center [281, 196] width 220 height 9
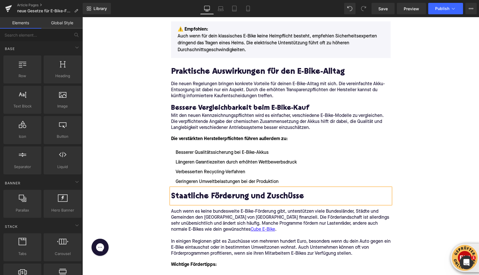
click at [197, 192] on h2 "Staatliche Förderung und Zuschüsse" at bounding box center [281, 196] width 220 height 9
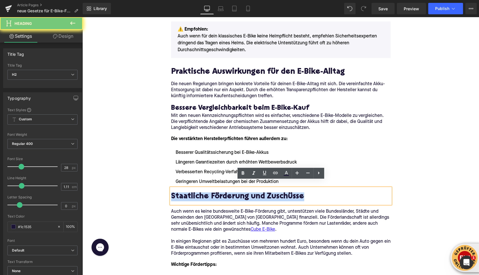
paste div
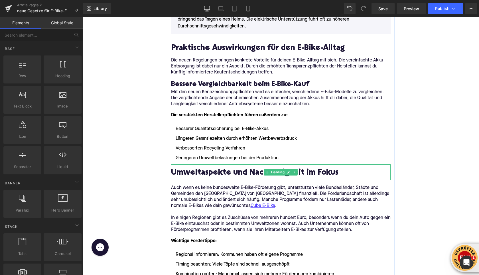
scroll to position [760, 0]
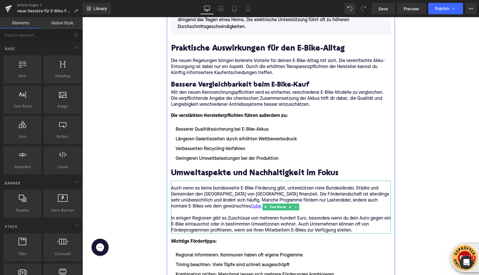
click at [187, 215] on p "In einigen Regionen gibt es Zuschüsse von mehreren hundert Euro, besonders wenn…" at bounding box center [281, 224] width 220 height 18
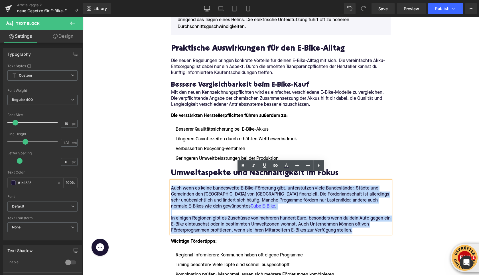
drag, startPoint x: 358, startPoint y: 223, endPoint x: 172, endPoint y: 183, distance: 189.8
click at [172, 183] on div "Auch wenn es keine bundesweite E-Bike-Förderung gibt, unterstützen viele Bundes…" at bounding box center [281, 206] width 220 height 53
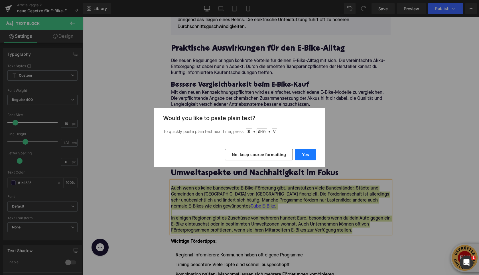
click at [304, 156] on button "Yes" at bounding box center [305, 154] width 21 height 11
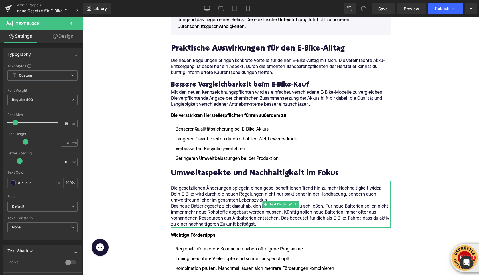
click at [275, 191] on p "Die gesetzlichen Änderungen spiegeln einen gesellschaftlichen Trend hin zu mehr…" at bounding box center [281, 194] width 220 height 18
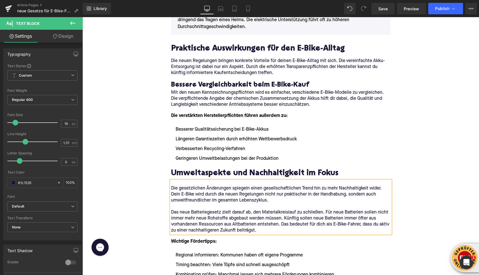
click at [131, 191] on div "Home / neue Gesetze für E-Bike-Fahrer: Das ändert sich 2025 Breadcrumbs Neue Ge…" at bounding box center [280, 278] width 397 height 1947
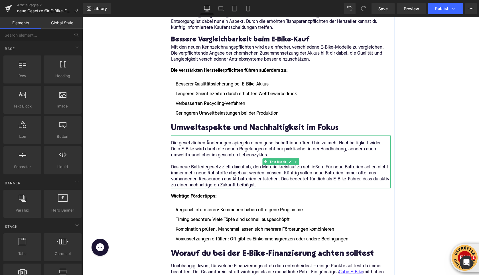
scroll to position [810, 0]
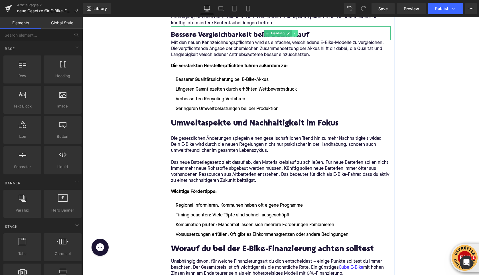
click at [296, 31] on icon at bounding box center [294, 32] width 3 height 3
click at [294, 30] on link at bounding box center [292, 33] width 6 height 7
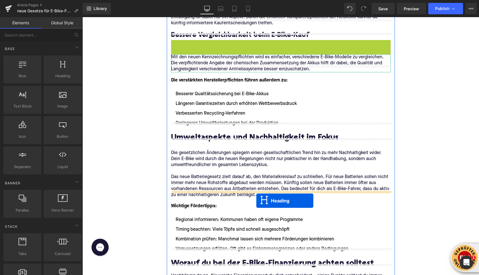
drag, startPoint x: 267, startPoint y: 39, endPoint x: 247, endPoint y: 193, distance: 154.6
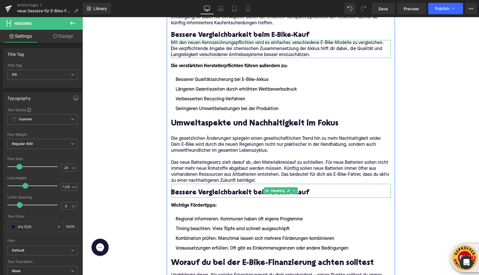
click at [213, 188] on h3 "Bessere Vergleichbarkeit beim E-Bike-Kauf" at bounding box center [281, 192] width 220 height 9
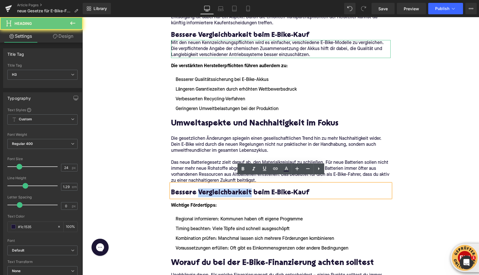
click at [213, 188] on h3 "Bessere Vergleichbarkeit beim E-Bike-Kauf" at bounding box center [281, 192] width 220 height 9
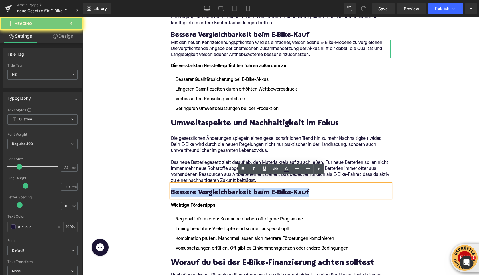
paste div
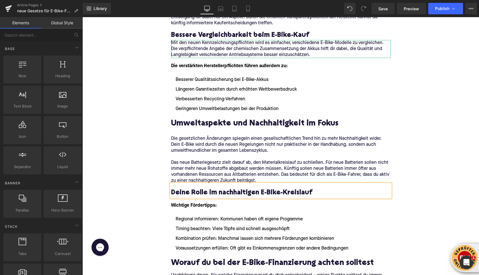
click at [138, 146] on div "Home / neue Gesetze für E-Bike-Fahrer: Das ändert sich 2025 Breadcrumbs Neue Ge…" at bounding box center [280, 236] width 397 height 1961
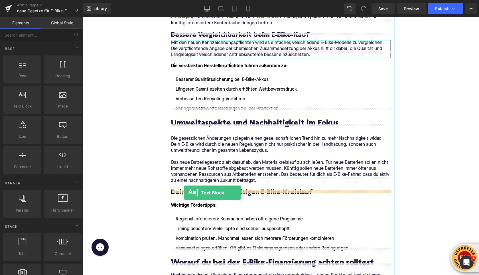
drag, startPoint x: 101, startPoint y: 116, endPoint x: 184, endPoint y: 192, distance: 112.7
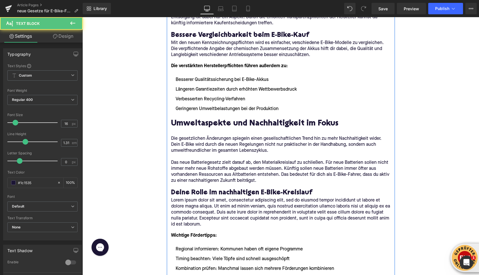
click at [195, 206] on p "Lorem ipsum dolor sit amet, consectetur adipiscing elit, sed do eiusmod tempor …" at bounding box center [281, 212] width 220 height 30
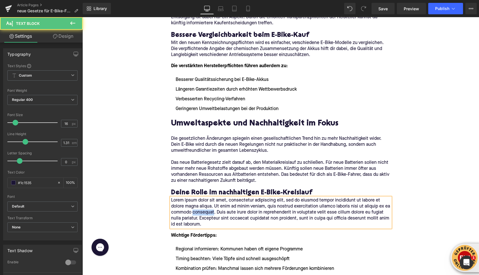
click at [195, 206] on p "Lorem ipsum dolor sit amet, consectetur adipiscing elit, sed do eiusmod tempor …" at bounding box center [281, 212] width 220 height 30
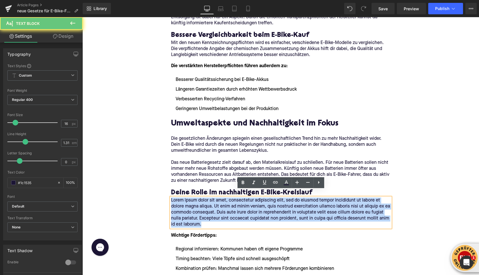
click at [195, 206] on p "Lorem ipsum dolor sit amet, consectetur adipiscing elit, sed do eiusmod tempor …" at bounding box center [281, 212] width 220 height 30
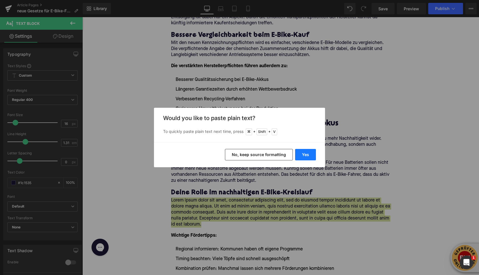
click at [307, 158] on button "Yes" at bounding box center [305, 154] width 21 height 11
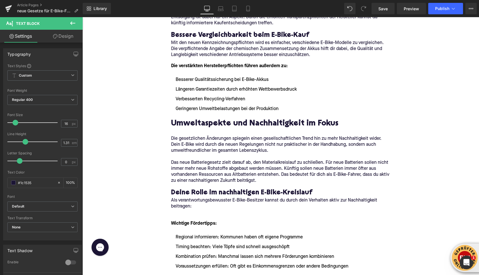
click at [137, 166] on div "Home / neue Gesetze für E-Bike-Fahrer: Das ändert sich 2025 Breadcrumbs Neue Ge…" at bounding box center [280, 245] width 397 height 1979
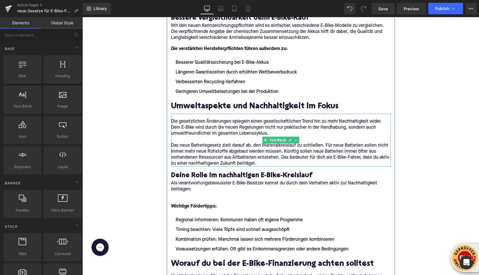
scroll to position [827, 0]
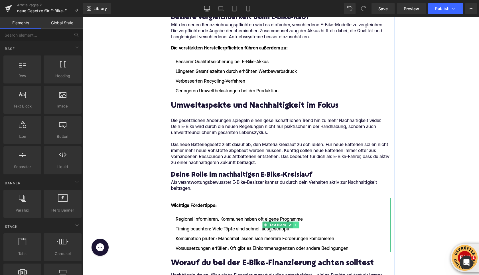
click at [298, 223] on icon at bounding box center [296, 224] width 3 height 3
click at [294, 223] on icon at bounding box center [293, 224] width 3 height 3
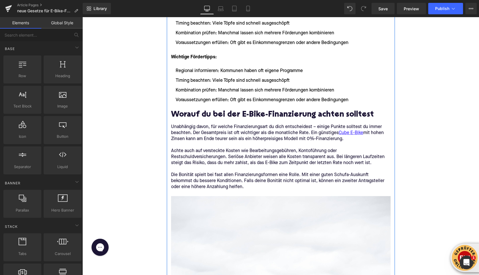
scroll to position [820, 0]
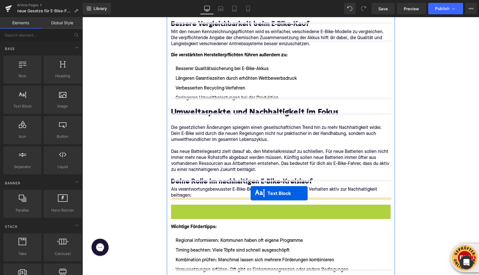
drag, startPoint x: 257, startPoint y: 226, endPoint x: 251, endPoint y: 193, distance: 33.4
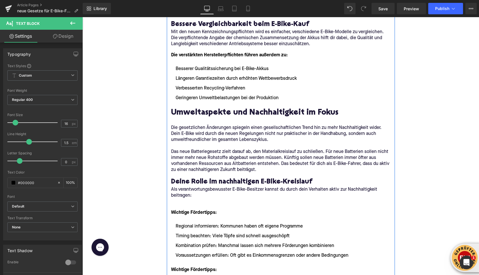
click at [182, 198] on p at bounding box center [281, 201] width 220 height 6
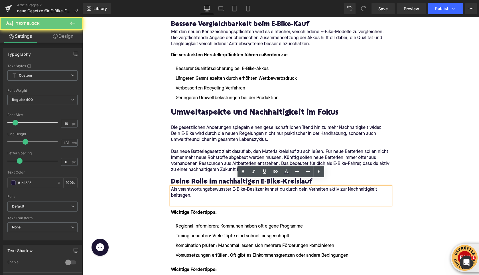
click at [182, 198] on p at bounding box center [281, 201] width 220 height 6
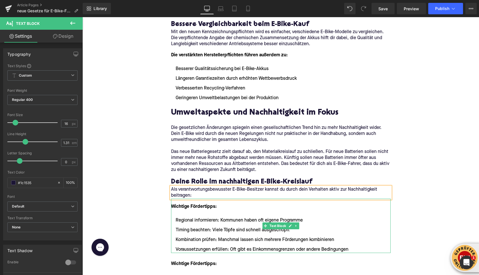
click at [182, 204] on font "Wichtige Fördertipps:" at bounding box center [194, 206] width 46 height 5
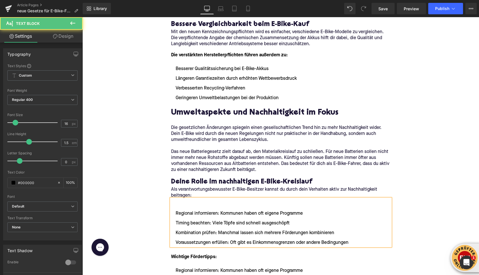
click at [176, 210] on li "Regional informieren: Kommunen haben oft eigene Programme" at bounding box center [281, 213] width 220 height 7
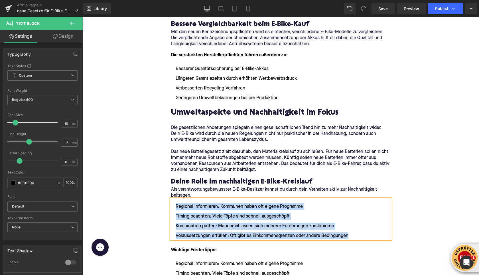
drag, startPoint x: 351, startPoint y: 227, endPoint x: 165, endPoint y: 199, distance: 188.2
click at [165, 199] on div "Home / neue Gesetze für E-Bike-Fahrer: Das ändert sich 2025 Breadcrumbs Neue Ge…" at bounding box center [280, 253] width 397 height 2017
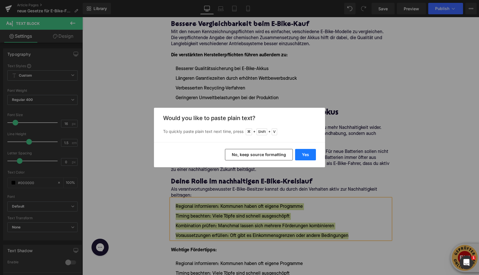
click at [310, 152] on button "Yes" at bounding box center [305, 154] width 21 height 11
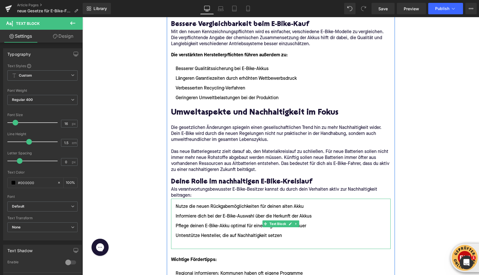
click at [184, 242] on li at bounding box center [281, 245] width 220 height 7
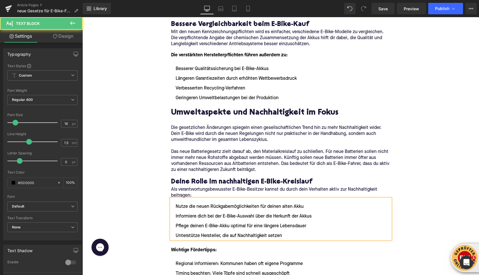
click at [127, 209] on div "Home / neue Gesetze für E-Bike-Fahrer: Das ändert sich 2025 Breadcrumbs Neue Ge…" at bounding box center [280, 253] width 397 height 2017
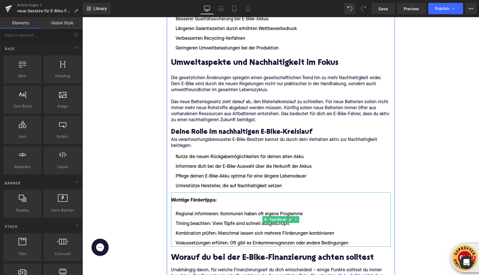
scroll to position [874, 0]
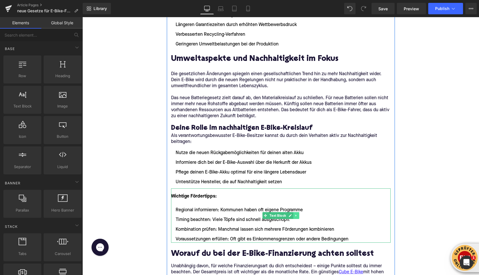
click at [296, 214] on icon at bounding box center [296, 215] width 1 height 2
click at [298, 212] on link at bounding box center [300, 215] width 6 height 7
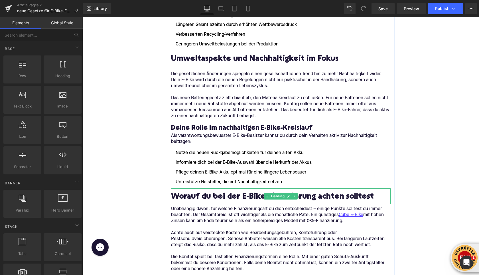
click at [194, 192] on h2 "Worauf du bei der E-Bike-Finanzierung achten solltest" at bounding box center [281, 196] width 220 height 9
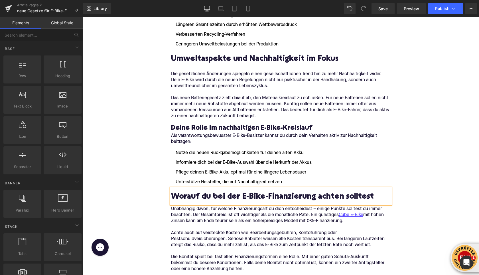
click at [194, 192] on h2 "Worauf du bei der E-Bike-Finanzierung achten solltest" at bounding box center [281, 196] width 220 height 9
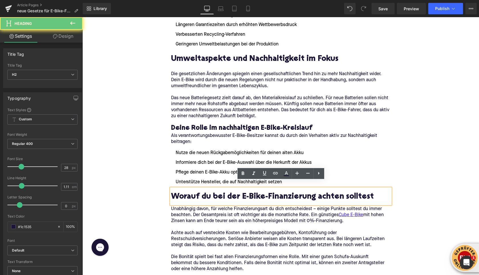
click at [194, 192] on h2 "Worauf du bei der E-Bike-Finanzierung achten solltest" at bounding box center [281, 196] width 220 height 9
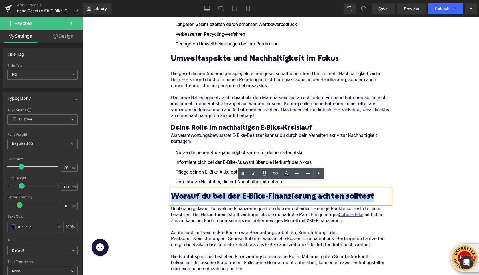
paste div
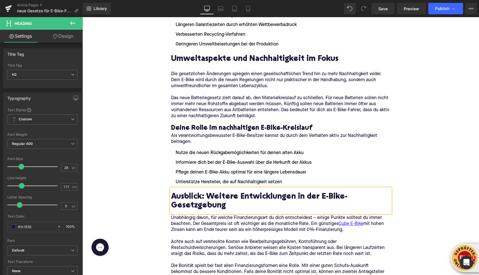
click at [141, 168] on div "Home / neue Gesetze für E-Bike-Fahrer: Das ändert sich 2025 Breadcrumbs Neue Ge…" at bounding box center [280, 175] width 397 height 1968
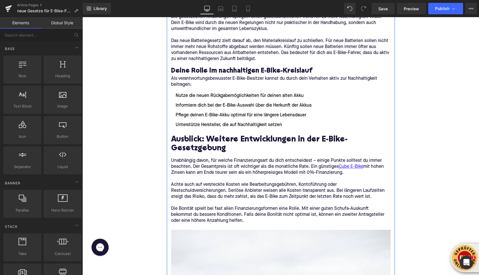
scroll to position [932, 0]
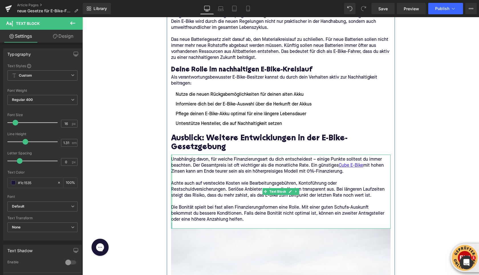
drag, startPoint x: 189, startPoint y: 175, endPoint x: 172, endPoint y: 153, distance: 27.5
click at [172, 154] on div "Unabhängig davon, für welche Finanzierungsart du dich entscheidest – einige Pun…" at bounding box center [281, 191] width 220 height 74
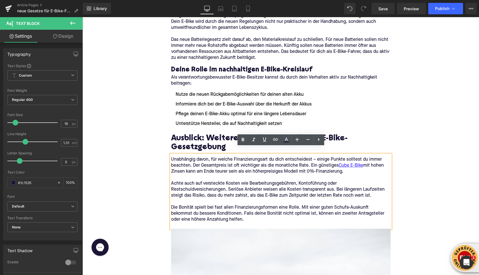
click at [225, 214] on p "Die Bonität spielt bei fast allen Finanzierungsformen eine Rolle. Mit einer gut…" at bounding box center [281, 213] width 220 height 18
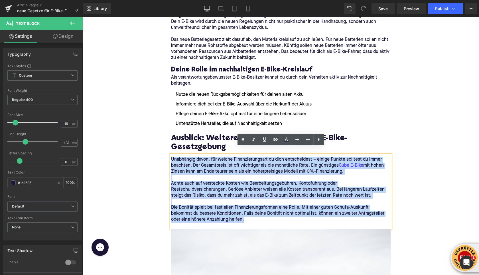
drag, startPoint x: 225, startPoint y: 214, endPoint x: 171, endPoint y: 154, distance: 80.7
click at [172, 154] on div "Unabhängig davon, für welche Finanzierungsart du dich entscheidest – einige Pun…" at bounding box center [281, 191] width 220 height 74
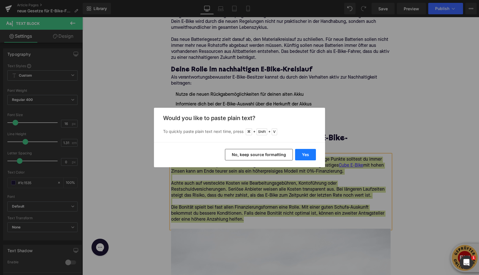
drag, startPoint x: 308, startPoint y: 156, endPoint x: 221, endPoint y: 139, distance: 88.1
click at [308, 156] on button "Yes" at bounding box center [305, 154] width 21 height 11
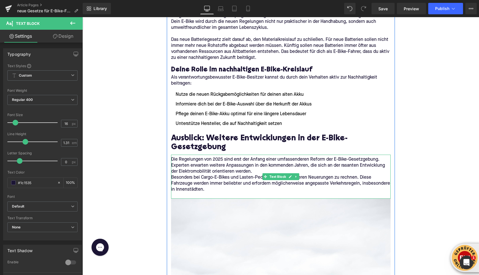
click at [255, 163] on p "Die Regelungen von 2025 sind erst der Anfang einer umfassenderen Reform der E-B…" at bounding box center [281, 165] width 220 height 18
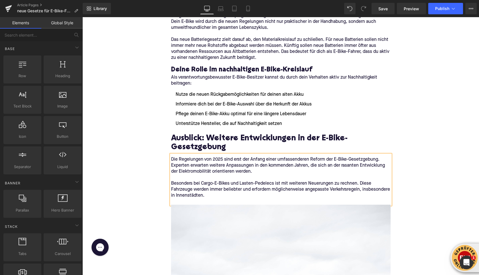
click at [132, 158] on div "Home / neue Gesetze für E-Bike-Fahrer: Das ändert sich 2025 Breadcrumbs Neue Ge…" at bounding box center [280, 105] width 397 height 1944
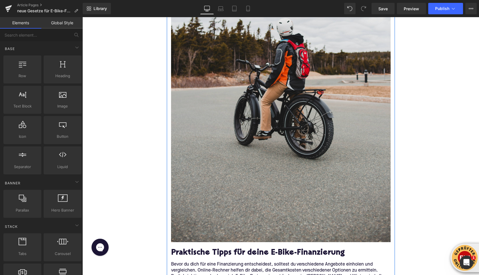
scroll to position [1215, 0]
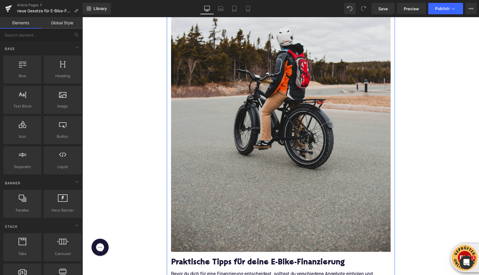
click at [256, 82] on img at bounding box center [281, 87] width 220 height 330
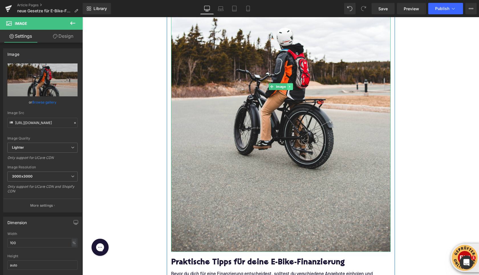
click at [290, 85] on icon at bounding box center [290, 86] width 3 height 3
click at [293, 85] on icon at bounding box center [292, 86] width 3 height 3
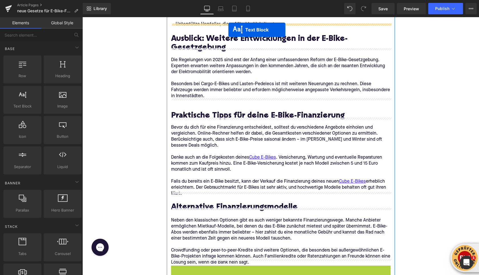
scroll to position [1003, 0]
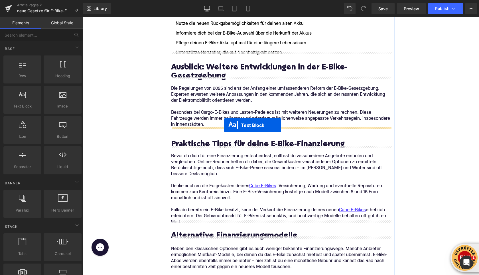
drag, startPoint x: 265, startPoint y: 229, endPoint x: 224, endPoint y: 125, distance: 112.4
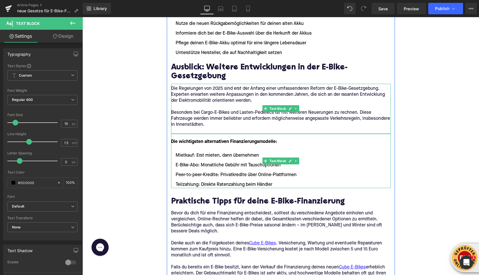
click at [193, 128] on p at bounding box center [281, 131] width 220 height 6
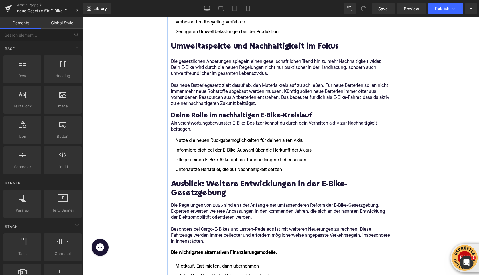
scroll to position [891, 0]
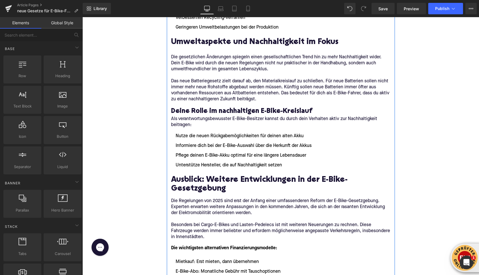
click at [298, 107] on h3 "Deine Rolle im nachhaltigen E-Bike-Kreislauf" at bounding box center [281, 111] width 220 height 9
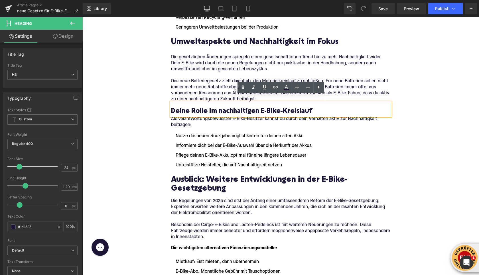
click at [213, 116] on p "Als verantwortungsbewusster E-Bike-Besitzer kannst du durch dein Verhalten akti…" at bounding box center [281, 122] width 220 height 12
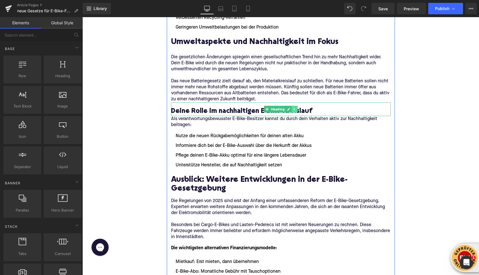
click at [295, 107] on icon at bounding box center [294, 108] width 3 height 3
click at [292, 107] on icon at bounding box center [291, 108] width 3 height 3
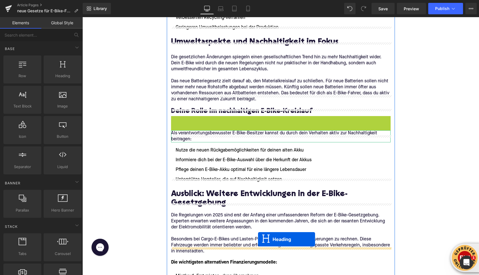
drag, startPoint x: 267, startPoint y: 116, endPoint x: 258, endPoint y: 238, distance: 122.7
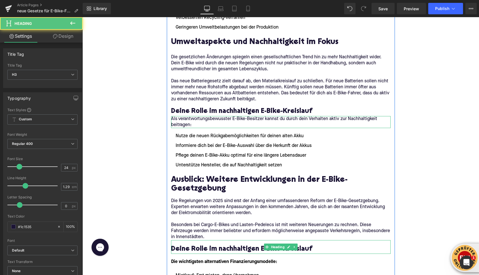
click at [199, 244] on h3 "Deine Rolle im nachhaltigen E-Bike-Kreislauf" at bounding box center [281, 248] width 220 height 9
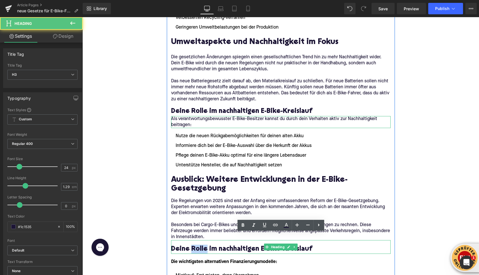
click at [199, 244] on h3 "Deine Rolle im nachhaltigen E-Bike-Kreislauf" at bounding box center [281, 248] width 220 height 9
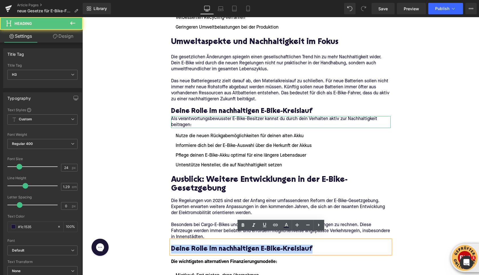
click at [199, 244] on h3 "Deine Rolle im nachhaltigen E-Bike-Kreislauf" at bounding box center [281, 248] width 220 height 9
paste div
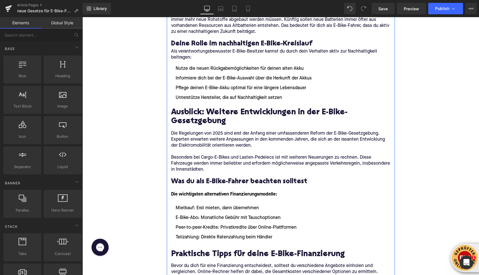
scroll to position [959, 0]
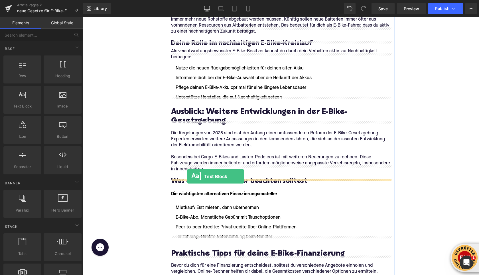
drag, startPoint x: 111, startPoint y: 120, endPoint x: 187, endPoint y: 176, distance: 94.2
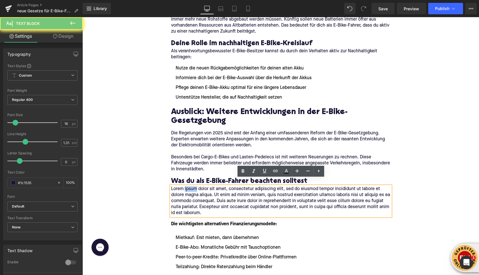
click at [186, 186] on p "Lorem ipsum dolor sit amet, consectetur adipiscing elit, sed do eiusmod tempor …" at bounding box center [281, 201] width 220 height 30
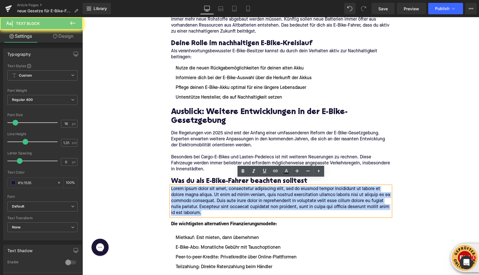
click at [186, 186] on p "Lorem ipsum dolor sit amet, consectetur adipiscing elit, sed do eiusmod tempor …" at bounding box center [281, 201] width 220 height 30
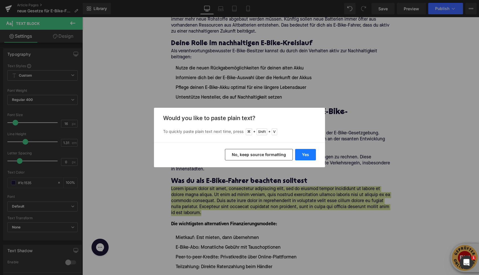
click at [304, 153] on button "Yes" at bounding box center [305, 154] width 21 height 11
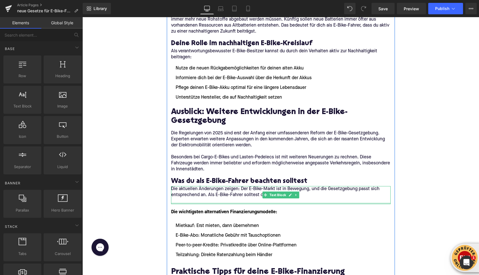
click at [181, 202] on div at bounding box center [281, 202] width 220 height 1
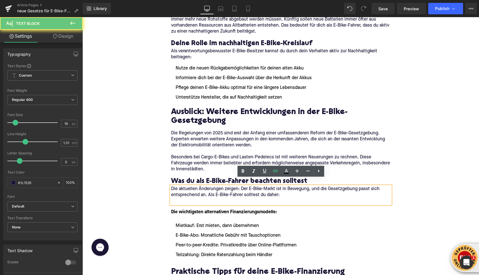
click at [181, 198] on p at bounding box center [281, 201] width 220 height 6
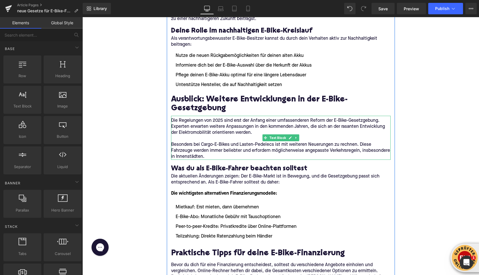
scroll to position [978, 0]
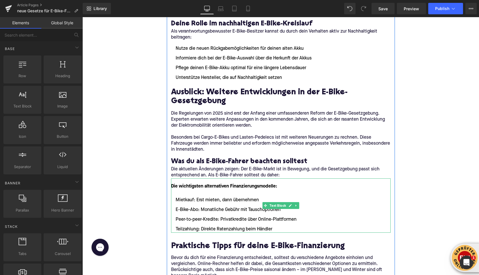
click at [200, 184] on font "Die wichtigsten alternativen Finanzierungsmodelle:" at bounding box center [224, 186] width 106 height 5
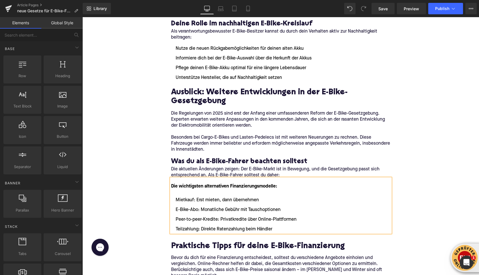
click at [200, 184] on font "Die wichtigsten alternativen Finanzierungsmodelle:" at bounding box center [224, 186] width 106 height 5
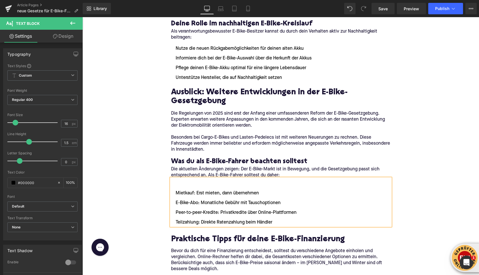
click at [176, 189] on li "Mietkauf: Erst mieten, dann übernehmen" at bounding box center [281, 192] width 220 height 7
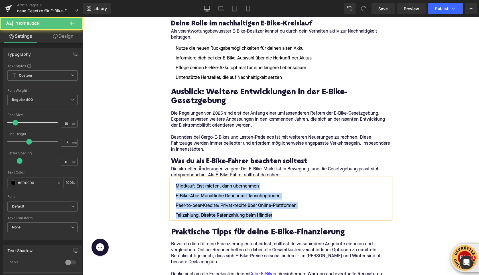
drag, startPoint x: 274, startPoint y: 207, endPoint x: 176, endPoint y: 181, distance: 101.1
click at [176, 183] on ul "Mietkauf: Erst mieten, dann übernehmen E-Bike-Abo: Monatliche Gebühr mit Tausch…" at bounding box center [281, 201] width 220 height 36
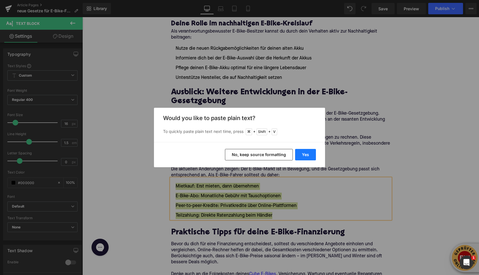
drag, startPoint x: 302, startPoint y: 155, endPoint x: 220, endPoint y: 138, distance: 84.0
click at [302, 155] on button "Yes" at bounding box center [305, 154] width 21 height 11
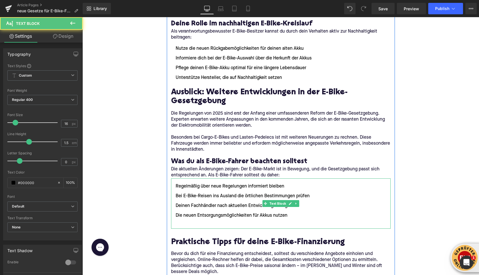
click at [182, 221] on li at bounding box center [281, 224] width 220 height 7
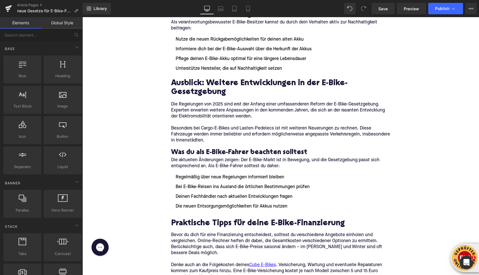
scroll to position [988, 0]
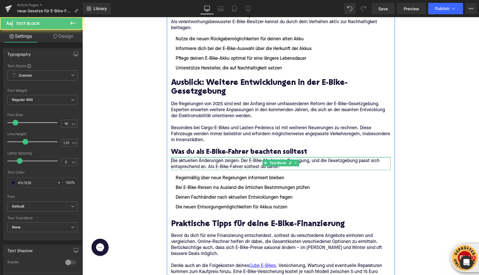
click at [192, 157] on div "Die aktuellen Änderungen zeigen: Der E-Bike-Markt ist in Bewegung, und die Gese…" at bounding box center [281, 163] width 220 height 13
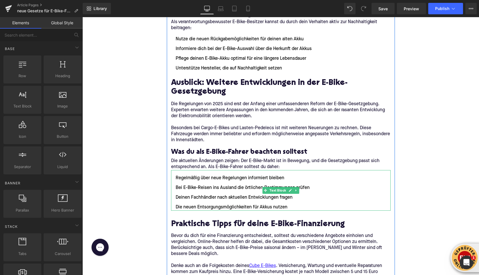
scroll to position [1007, 0]
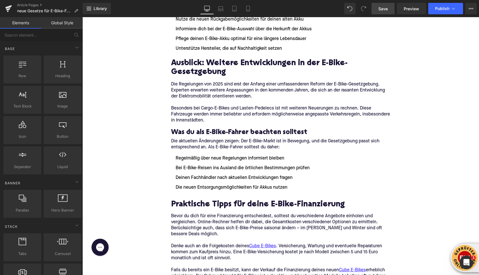
click at [382, 11] on span "Save" at bounding box center [383, 9] width 9 height 6
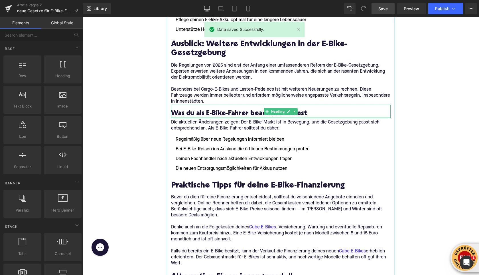
scroll to position [1082, 0]
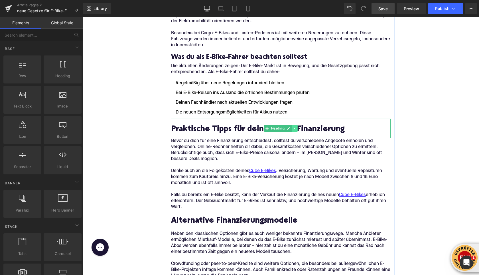
click at [297, 125] on link at bounding box center [295, 128] width 6 height 7
click at [297, 126] on icon at bounding box center [297, 127] width 3 height 3
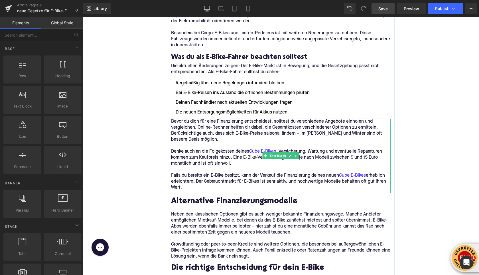
click at [298, 152] on p "Denke auch an die Folgekosten deines Cube E-Bikes . Versicherung, Wartung und e…" at bounding box center [281, 157] width 220 height 18
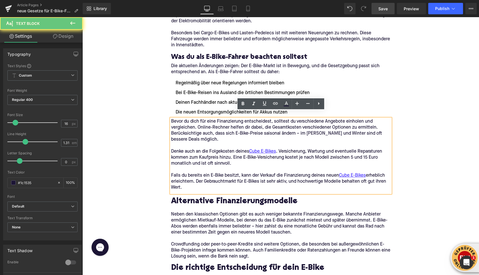
click at [298, 150] on p "Denke auch an die Folgekosten deines Cube E-Bikes . Versicherung, Wartung und e…" at bounding box center [281, 157] width 220 height 18
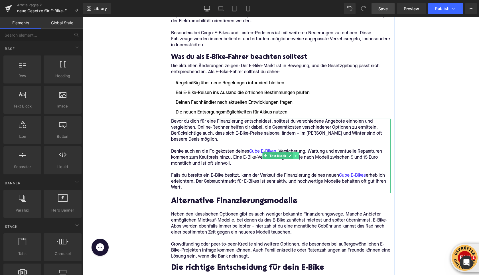
click at [295, 154] on icon at bounding box center [296, 155] width 3 height 3
click at [298, 154] on icon at bounding box center [299, 155] width 3 height 3
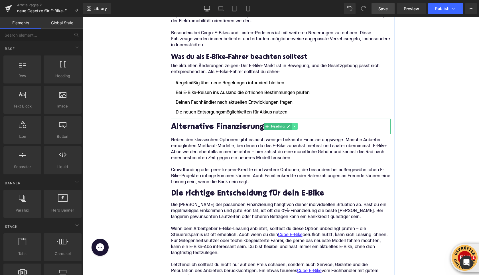
click at [297, 123] on link at bounding box center [295, 126] width 6 height 7
click at [297, 124] on icon at bounding box center [297, 125] width 3 height 3
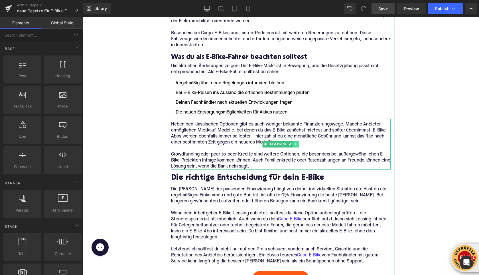
click at [297, 142] on icon at bounding box center [296, 143] width 3 height 3
click at [298, 142] on icon at bounding box center [299, 143] width 3 height 3
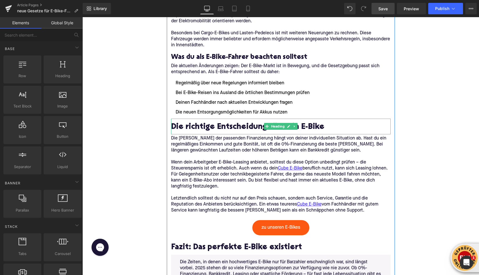
click at [298, 123] on h2 "Die richtige Entscheidung für dein E-Bike" at bounding box center [281, 127] width 220 height 9
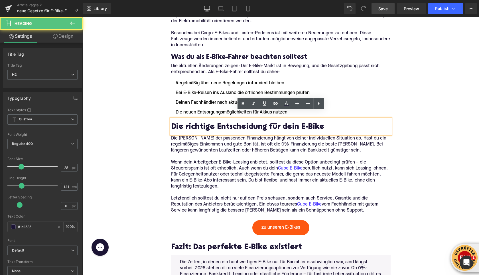
click at [296, 123] on h2 "Die richtige Entscheidung für dein E-Bike" at bounding box center [281, 127] width 220 height 9
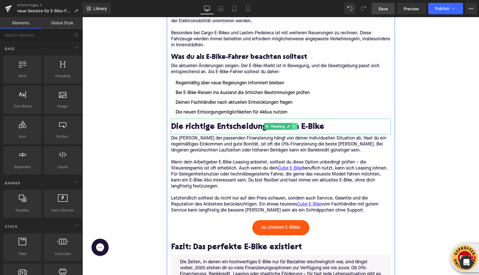
click at [294, 124] on icon at bounding box center [294, 125] width 3 height 3
click at [297, 125] on icon at bounding box center [297, 126] width 3 height 3
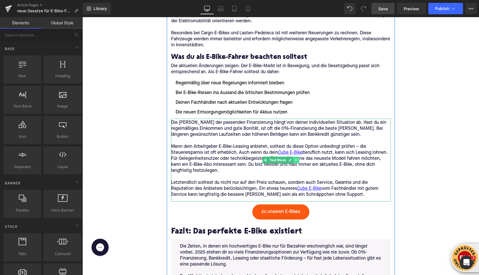
click at [295, 158] on icon at bounding box center [296, 159] width 3 height 3
click at [299, 158] on icon at bounding box center [299, 159] width 3 height 3
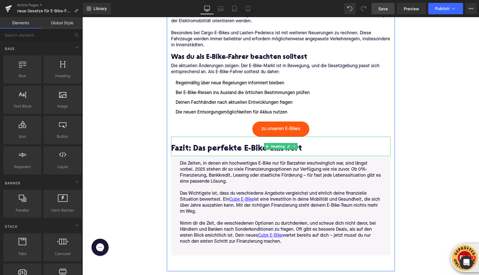
click at [216, 144] on h2 "Fazit: Das perfekte E-Bike existiert" at bounding box center [281, 148] width 220 height 9
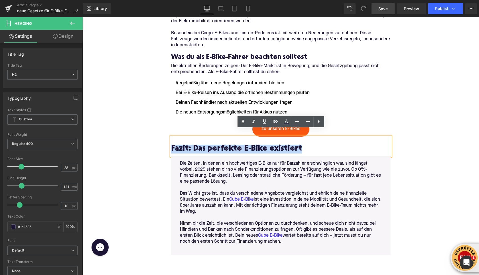
paste div
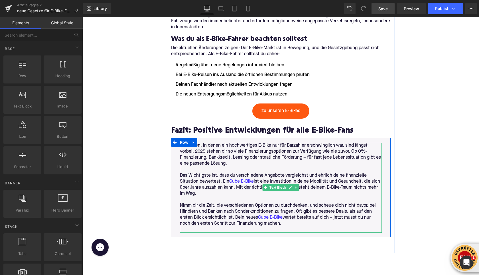
scroll to position [1102, 0]
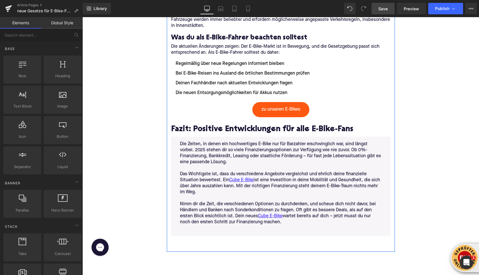
click at [287, 216] on p "Nimm dir die Zeit, die verschiedenen Optionen zu durchdenken, und scheue dich n…" at bounding box center [281, 213] width 202 height 24
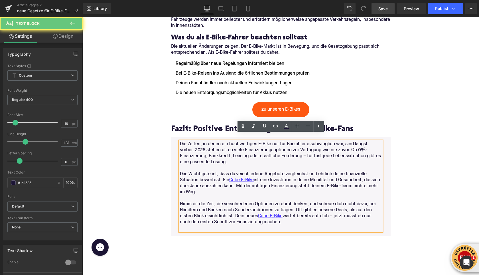
click at [284, 216] on p "Nimm dir die Zeit, die verschiedenen Optionen zu durchdenken, und scheue dich n…" at bounding box center [281, 213] width 202 height 24
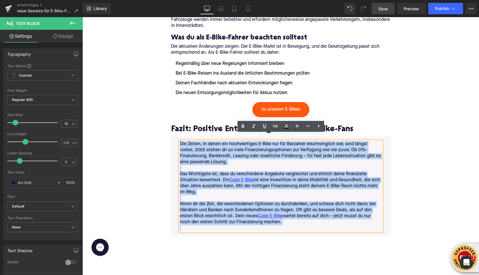
drag, startPoint x: 284, startPoint y: 216, endPoint x: 169, endPoint y: 136, distance: 140.1
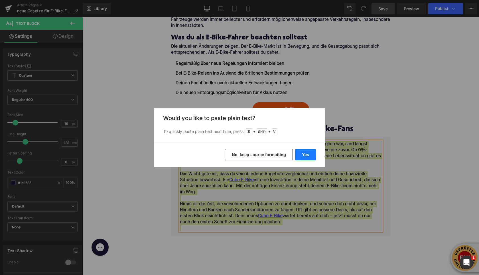
click at [305, 155] on button "Yes" at bounding box center [305, 154] width 21 height 11
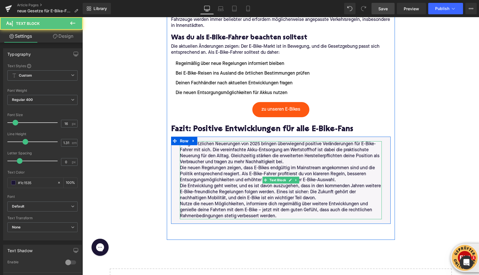
click at [288, 157] on p "Die gesetzlichen Neuerungen von 2025 bringen überwiegend positive Veränderungen…" at bounding box center [281, 153] width 202 height 24
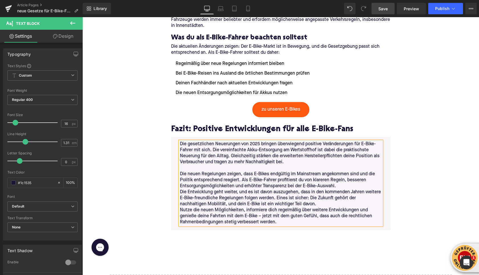
click at [340, 178] on p "Die neuen Regelungen zeigen, dass E-Bikes endgültig im Mainstream angekommen si…" at bounding box center [281, 180] width 202 height 18
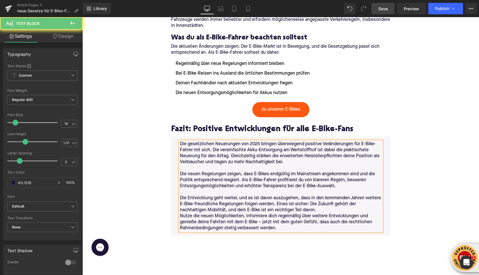
click at [322, 205] on p "Die Entwicklung geht weiter, und es ist davon auszugehen, dass in den kommenden…" at bounding box center [281, 204] width 202 height 18
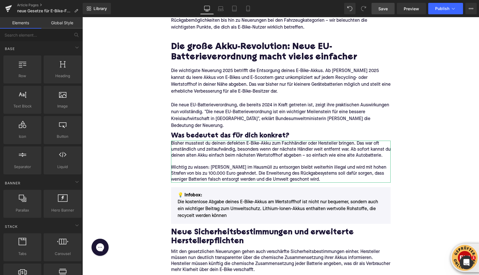
scroll to position [0, 0]
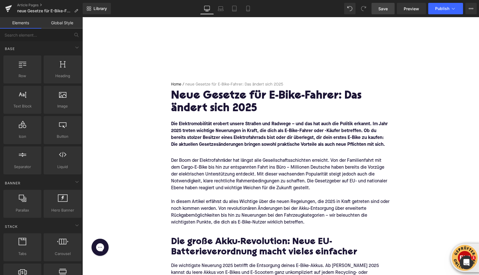
click at [383, 8] on span "Save" at bounding box center [383, 9] width 9 height 6
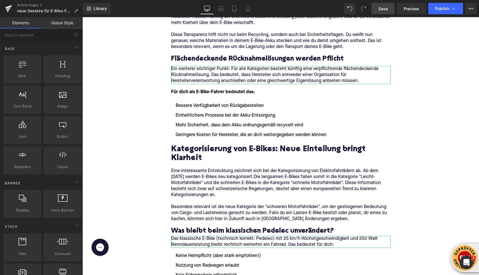
scroll to position [445, 0]
